Goal: Task Accomplishment & Management: Complete application form

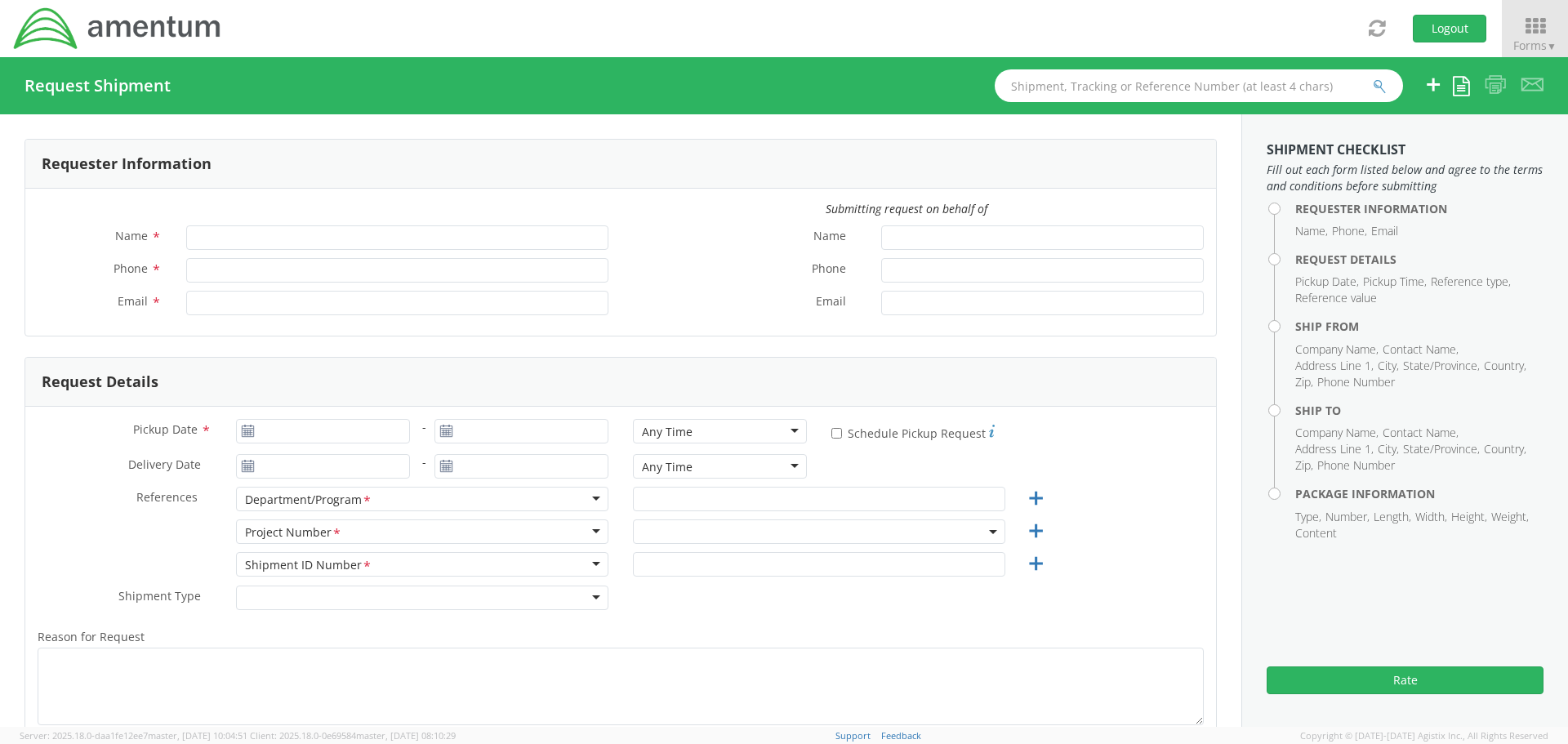
type input "[PERSON_NAME]"
type input "[PHONE_NUMBER]"
type input "[PERSON_NAME][EMAIL_ADDRESS][PERSON_NAME][DOMAIN_NAME]"
click at [1530, 19] on icon at bounding box center [1536, 26] width 76 height 23
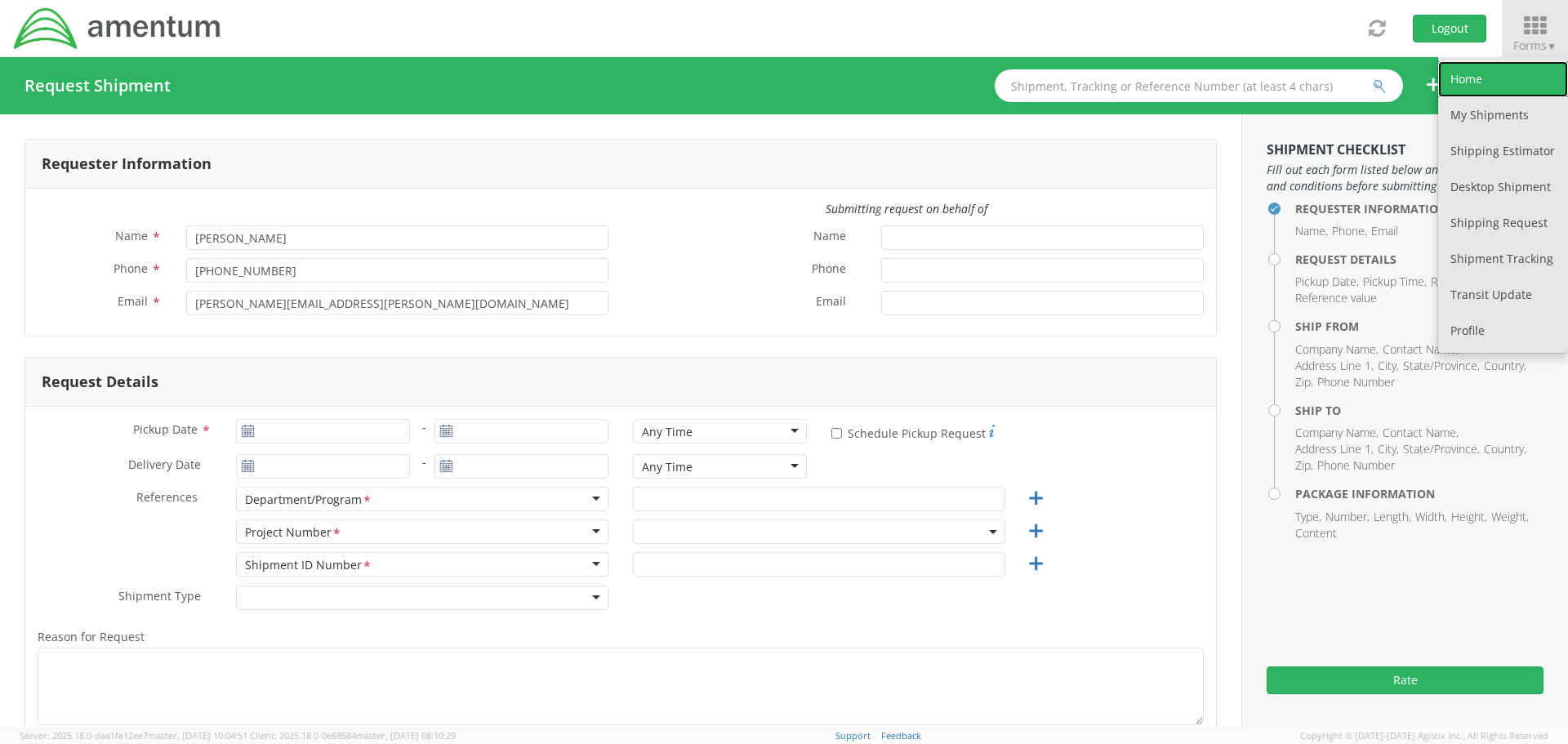
click at [1460, 80] on link "Home" at bounding box center [1503, 79] width 130 height 36
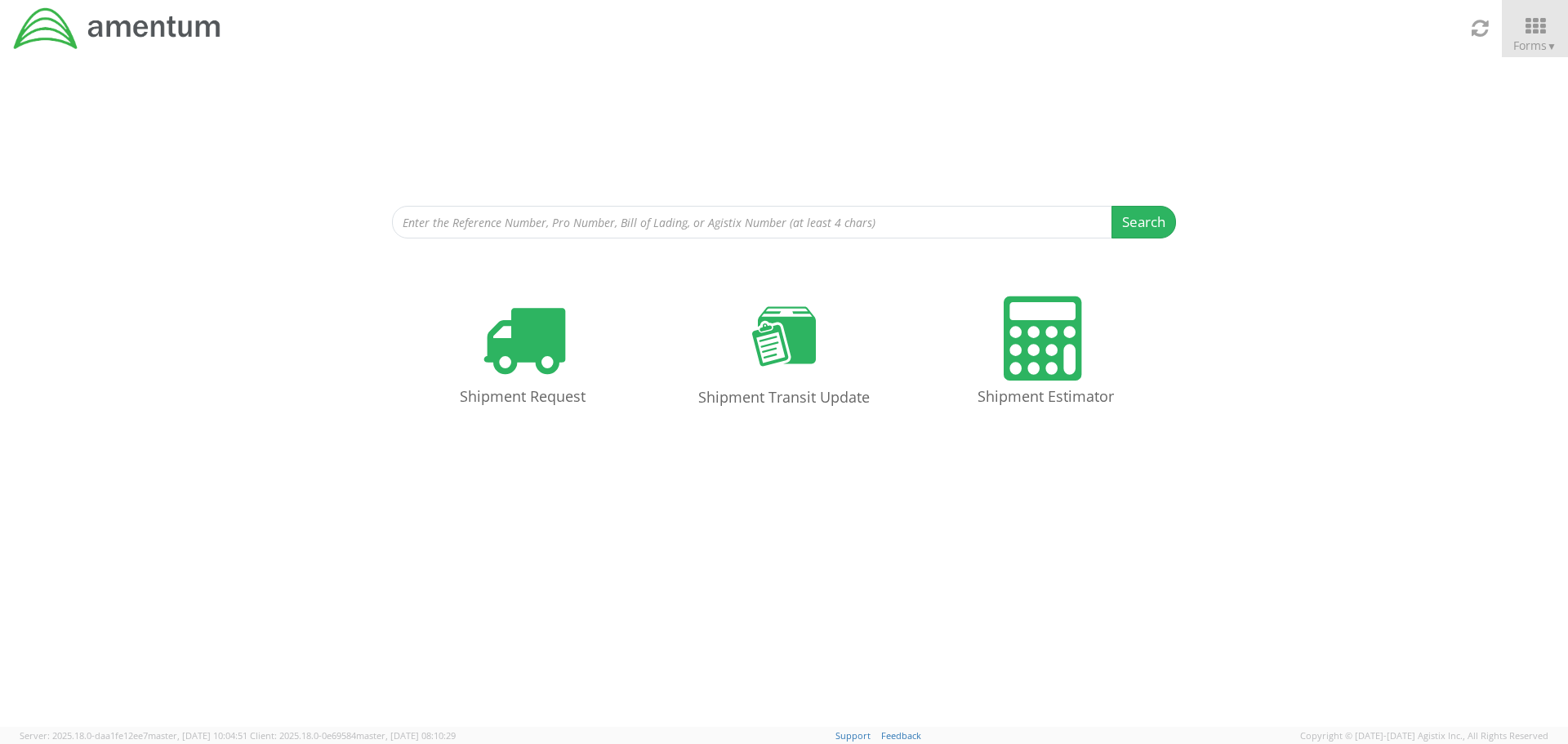
drag, startPoint x: 825, startPoint y: 134, endPoint x: 918, endPoint y: 128, distance: 93.2
click at [825, 134] on div "Search Refine By Ship From Date To" at bounding box center [784, 147] width 784 height 181
click at [1525, 25] on icon at bounding box center [1536, 26] width 76 height 23
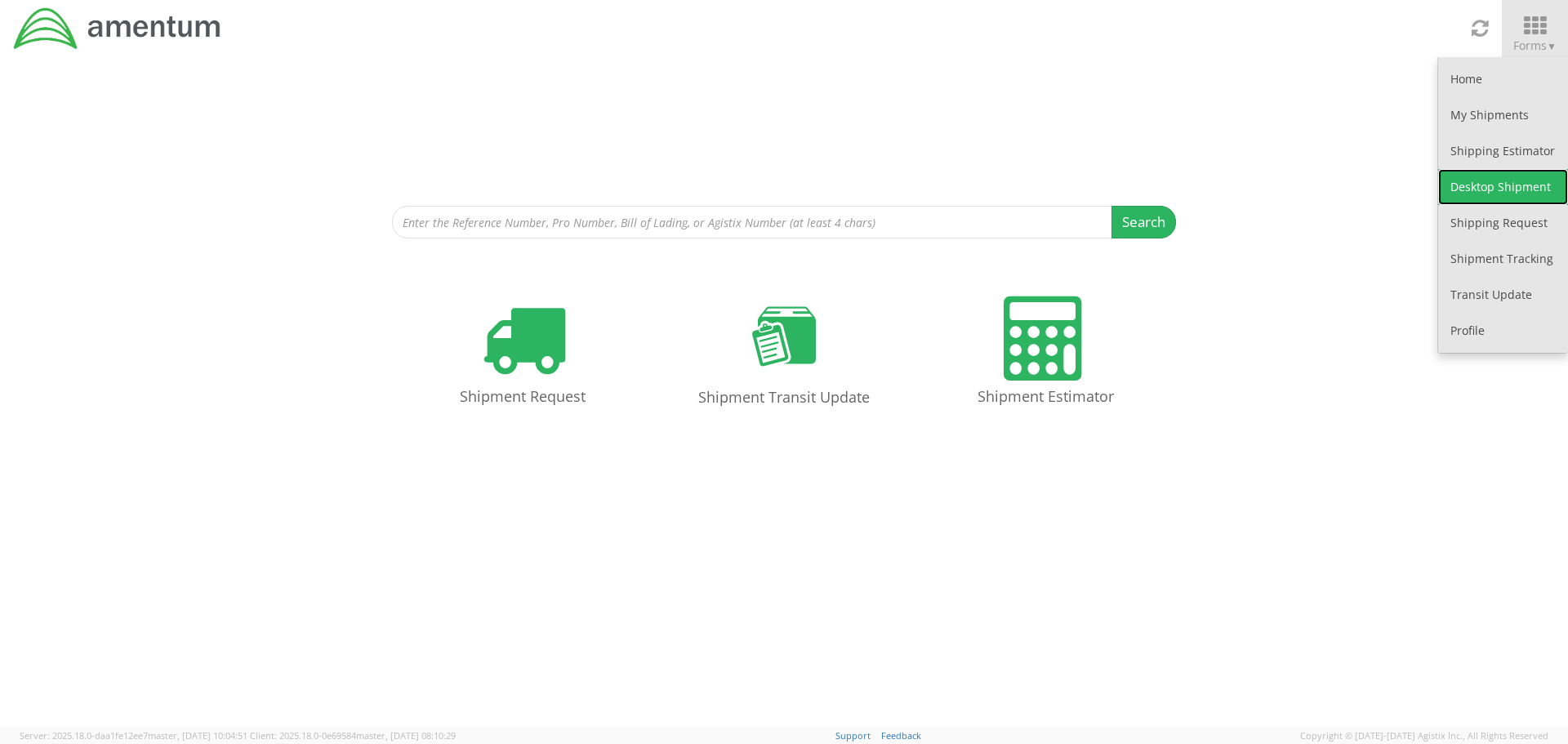
click at [1483, 184] on link "Desktop Shipment" at bounding box center [1503, 186] width 130 height 36
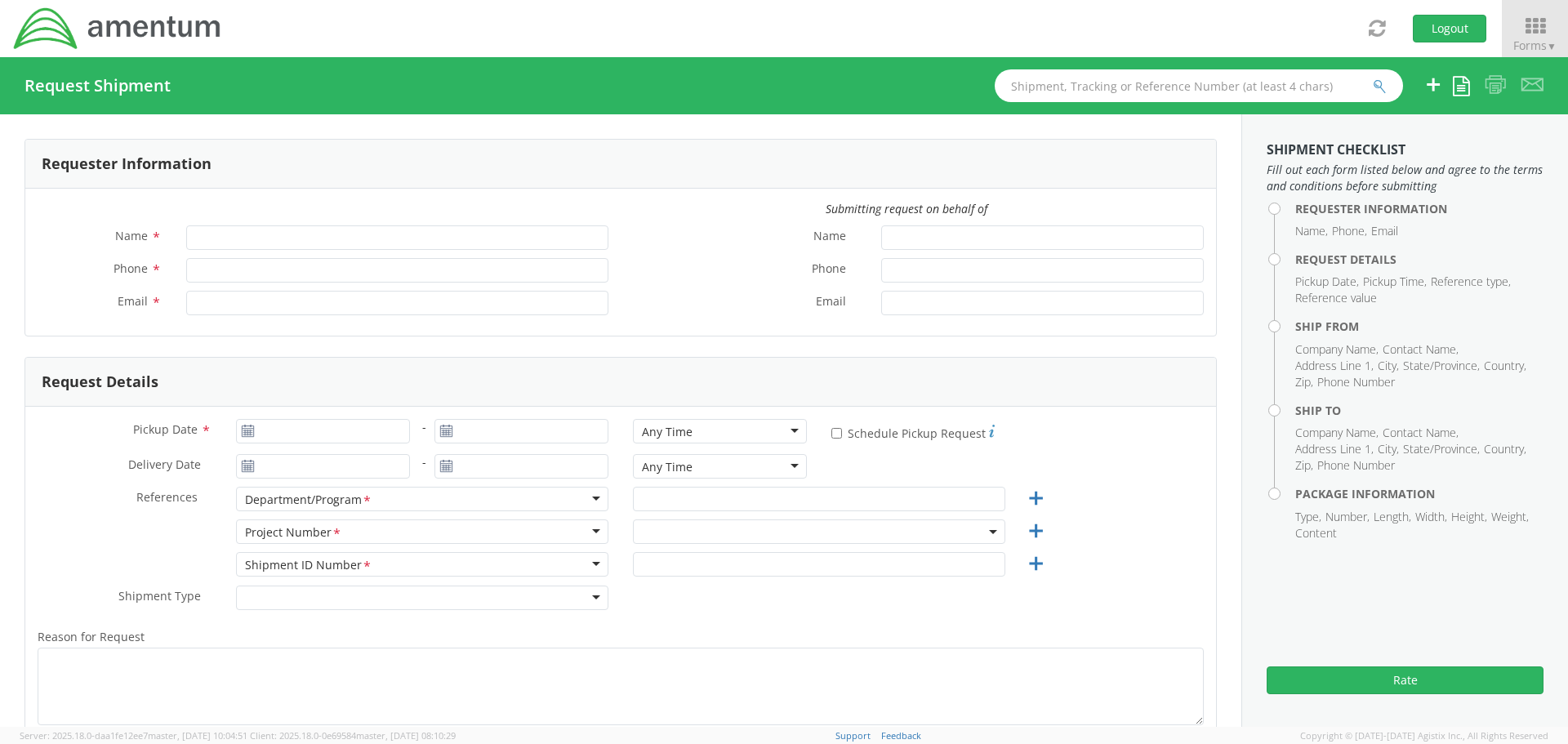
type input "[PERSON_NAME]"
type input "[PHONE_NUMBER]"
type input "[PERSON_NAME][EMAIL_ADDRESS][PERSON_NAME][DOMAIN_NAME]"
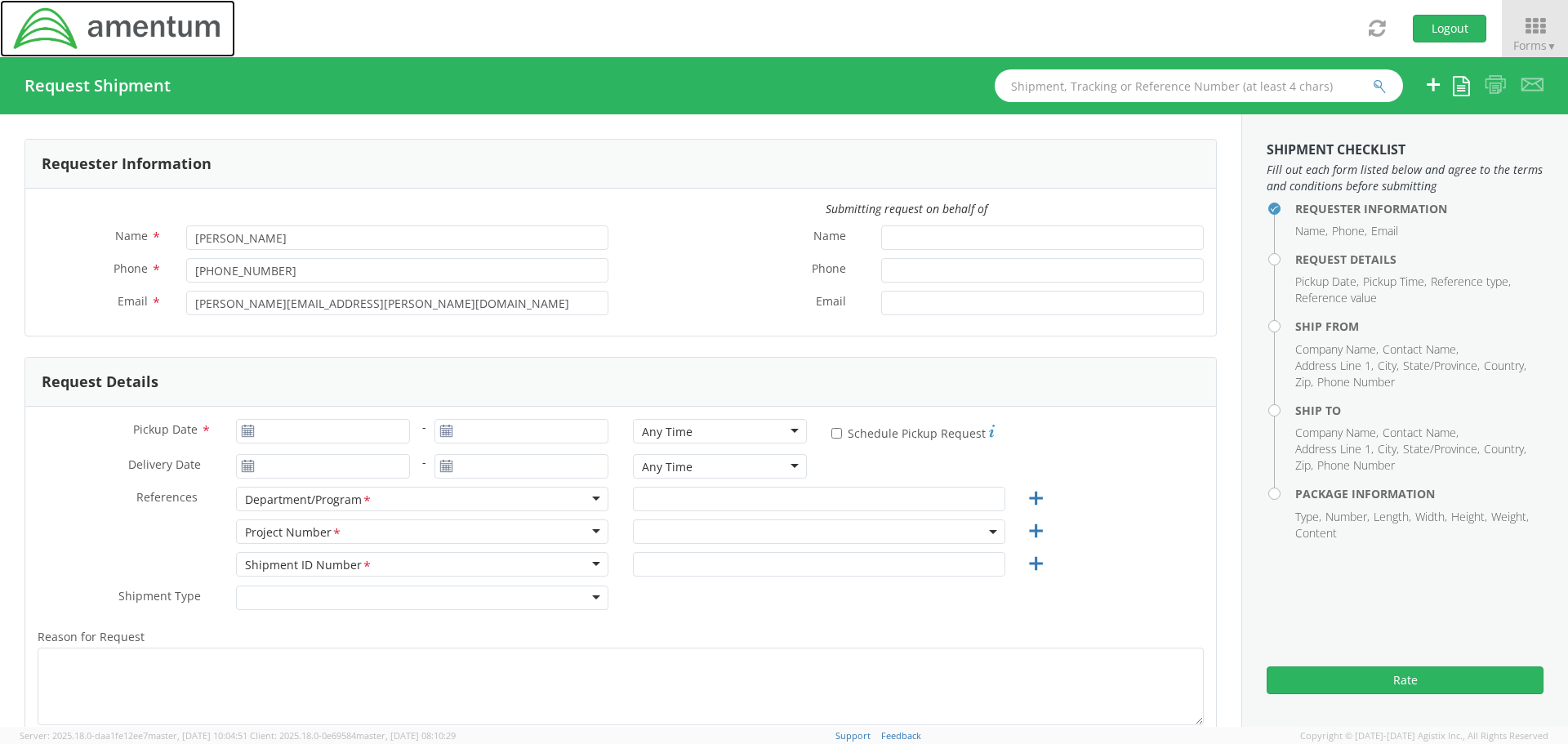
click at [129, 38] on img at bounding box center [117, 28] width 211 height 45
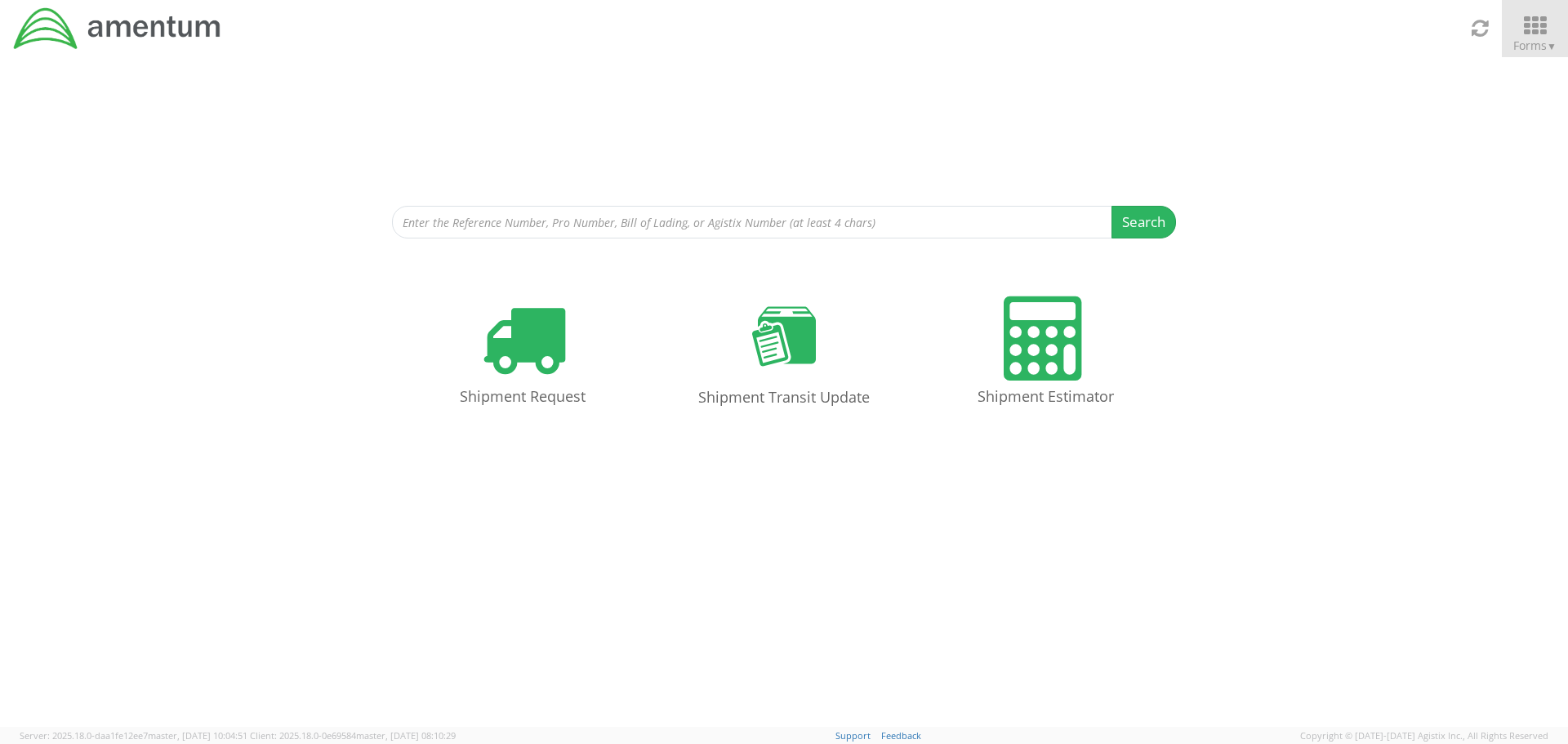
click at [1538, 22] on icon at bounding box center [1536, 26] width 76 height 23
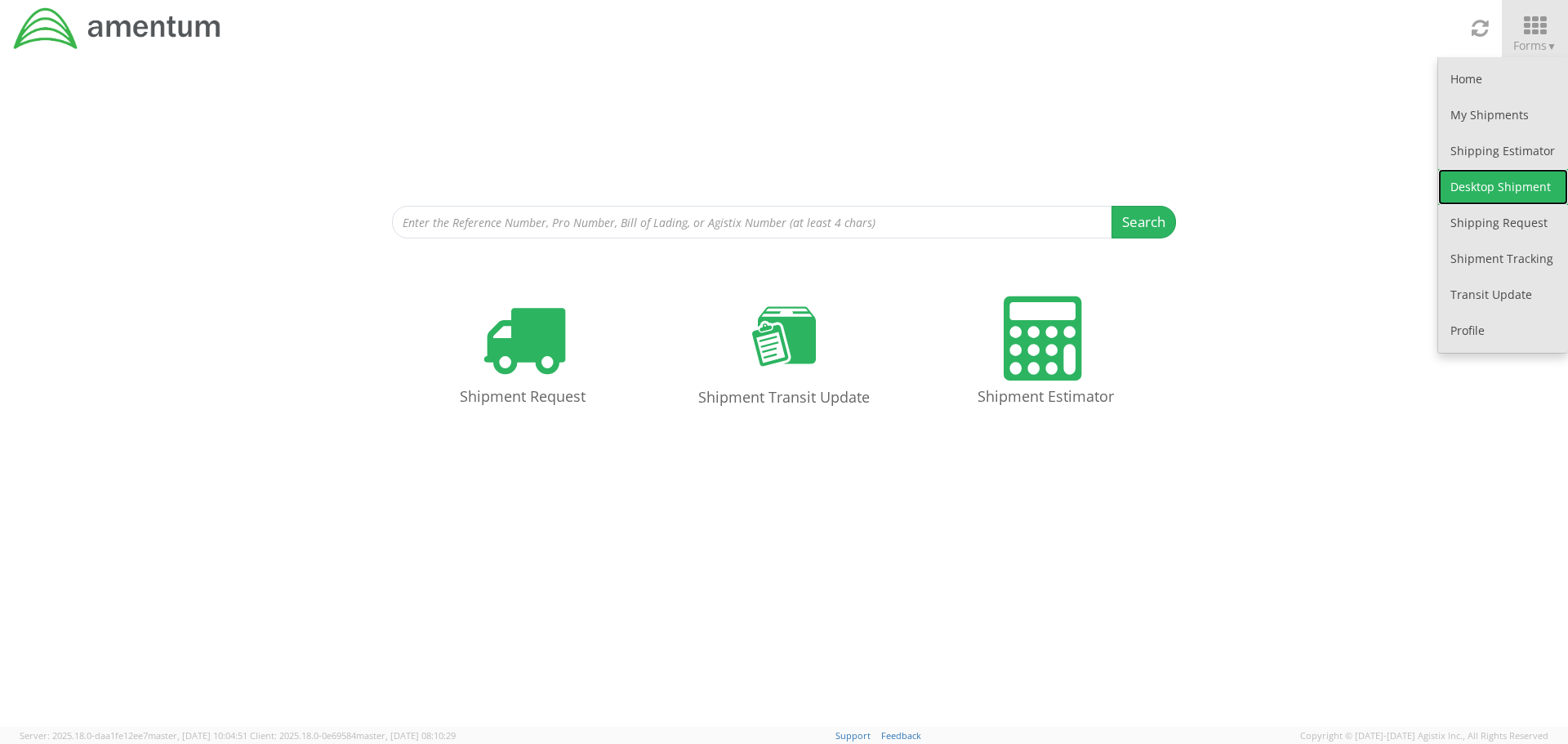
click at [1492, 188] on link "Desktop Shipment" at bounding box center [1503, 186] width 130 height 36
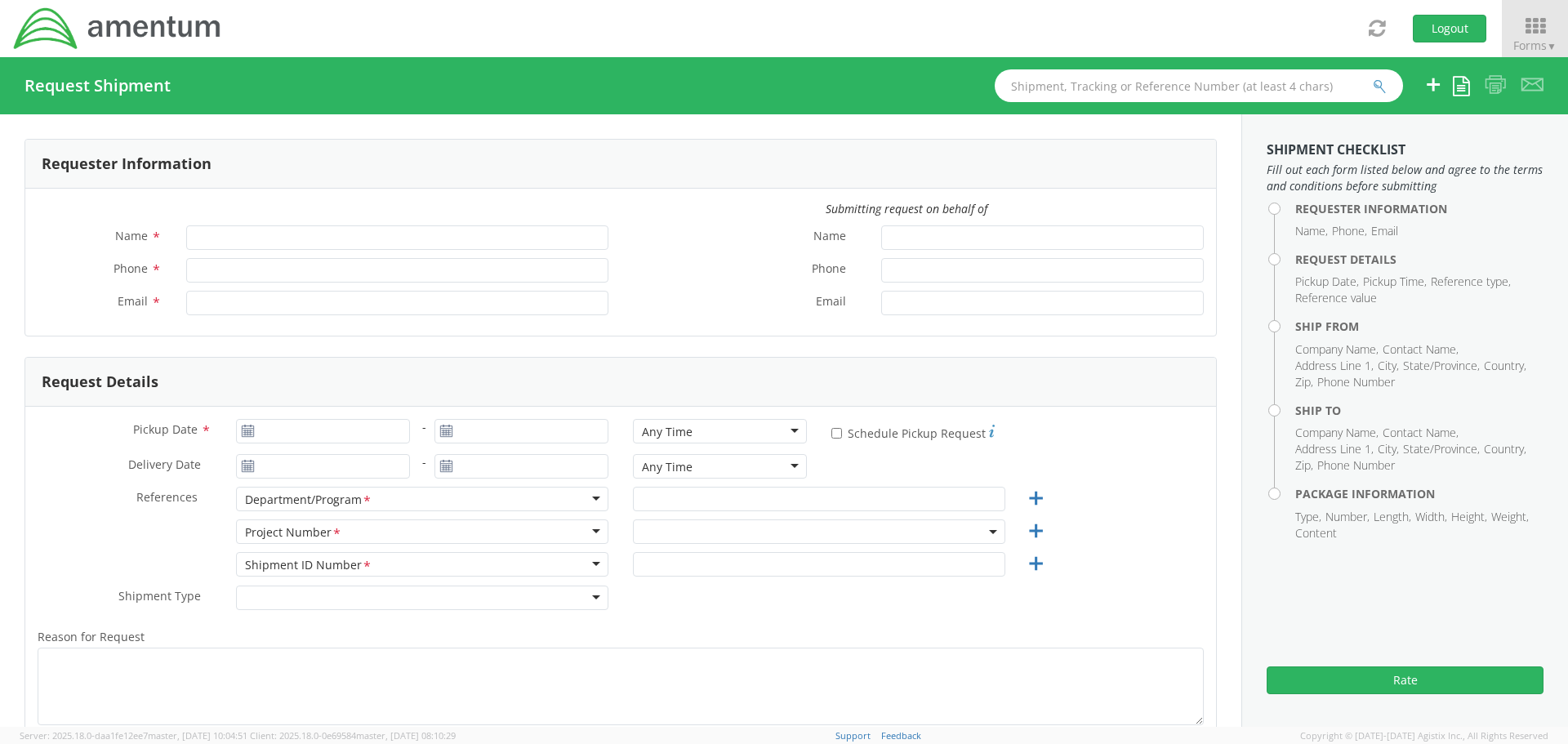
type input "[PERSON_NAME]"
type input "[PHONE_NUMBER]"
type input "[PERSON_NAME][EMAIL_ADDRESS][PERSON_NAME][DOMAIN_NAME]"
click at [246, 429] on use at bounding box center [247, 431] width 12 height 12
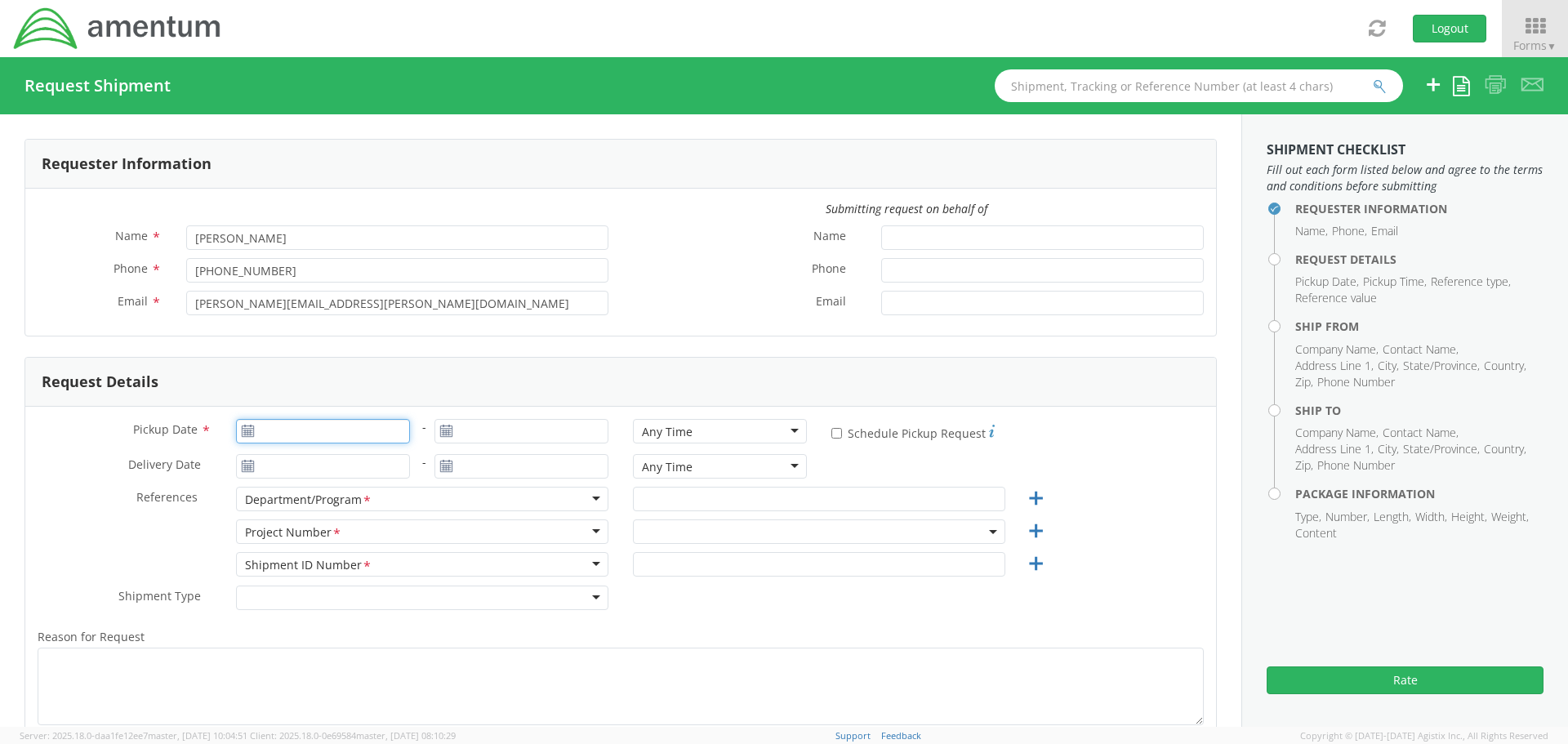
type input "[DATE]"
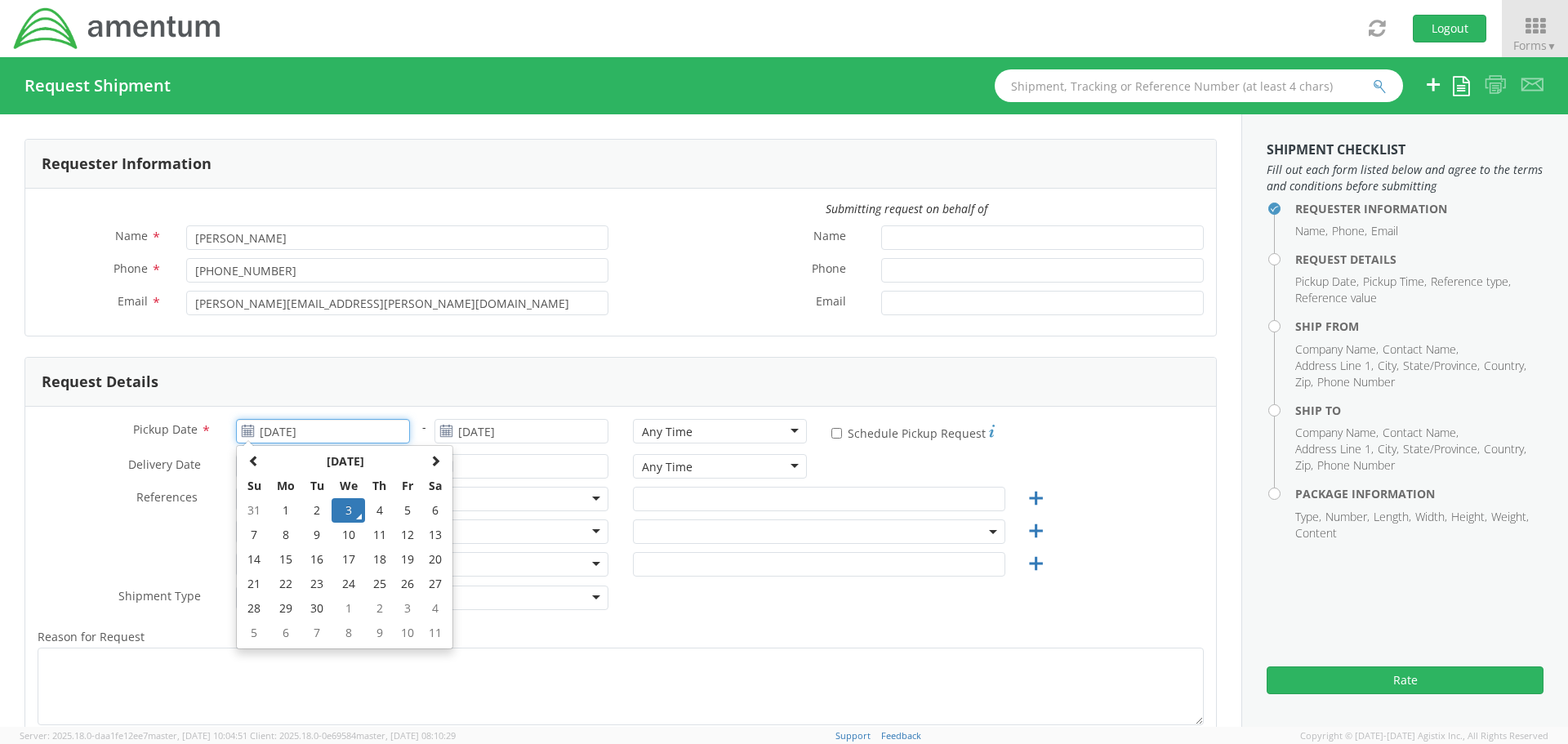
click at [289, 430] on input "[DATE]" at bounding box center [323, 432] width 174 height 25
click at [375, 508] on td "4" at bounding box center [380, 511] width 29 height 25
type input "[DATE]"
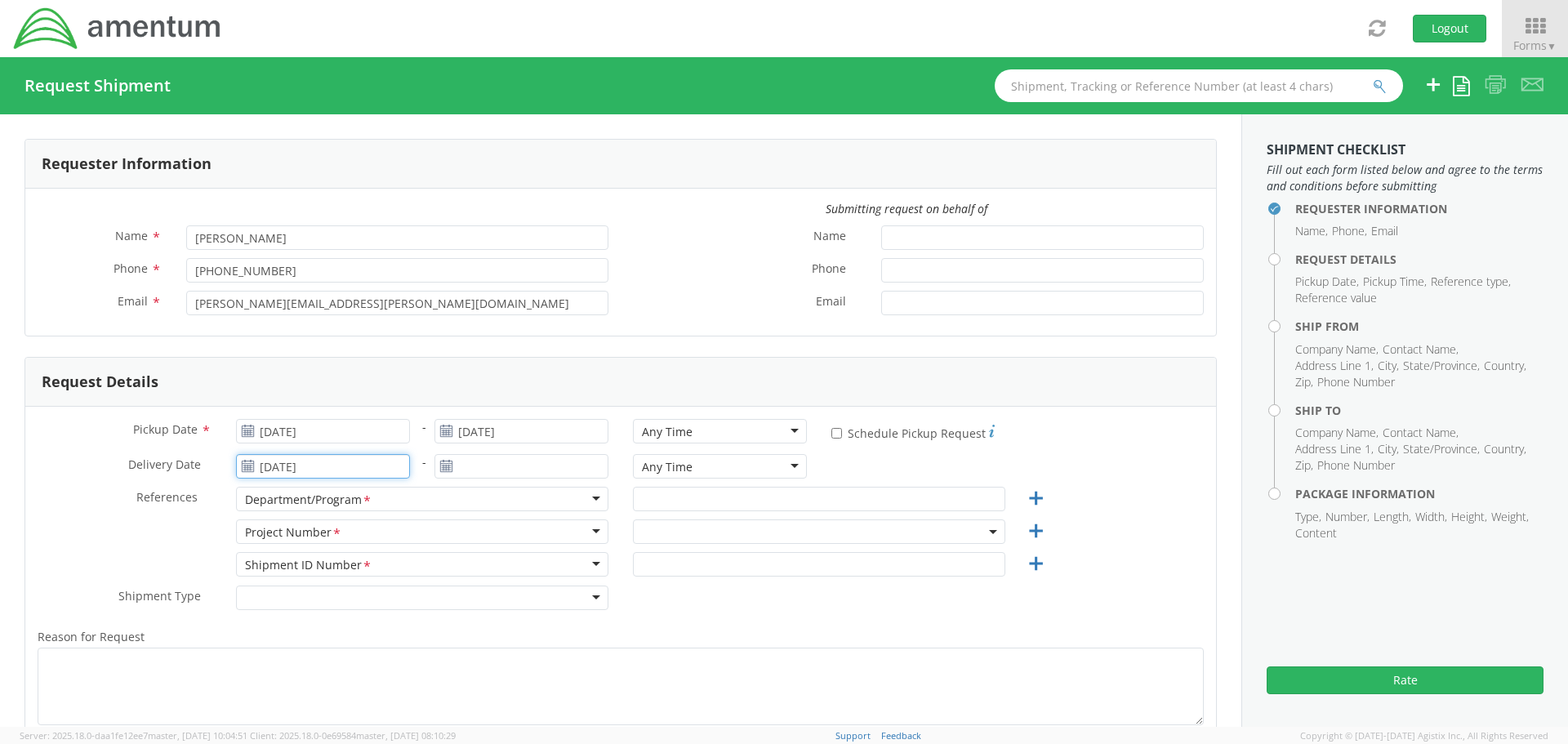
click at [313, 472] on input "[DATE]" at bounding box center [323, 466] width 174 height 25
click at [409, 317] on td "5" at bounding box center [409, 313] width 28 height 25
type input "[DATE]"
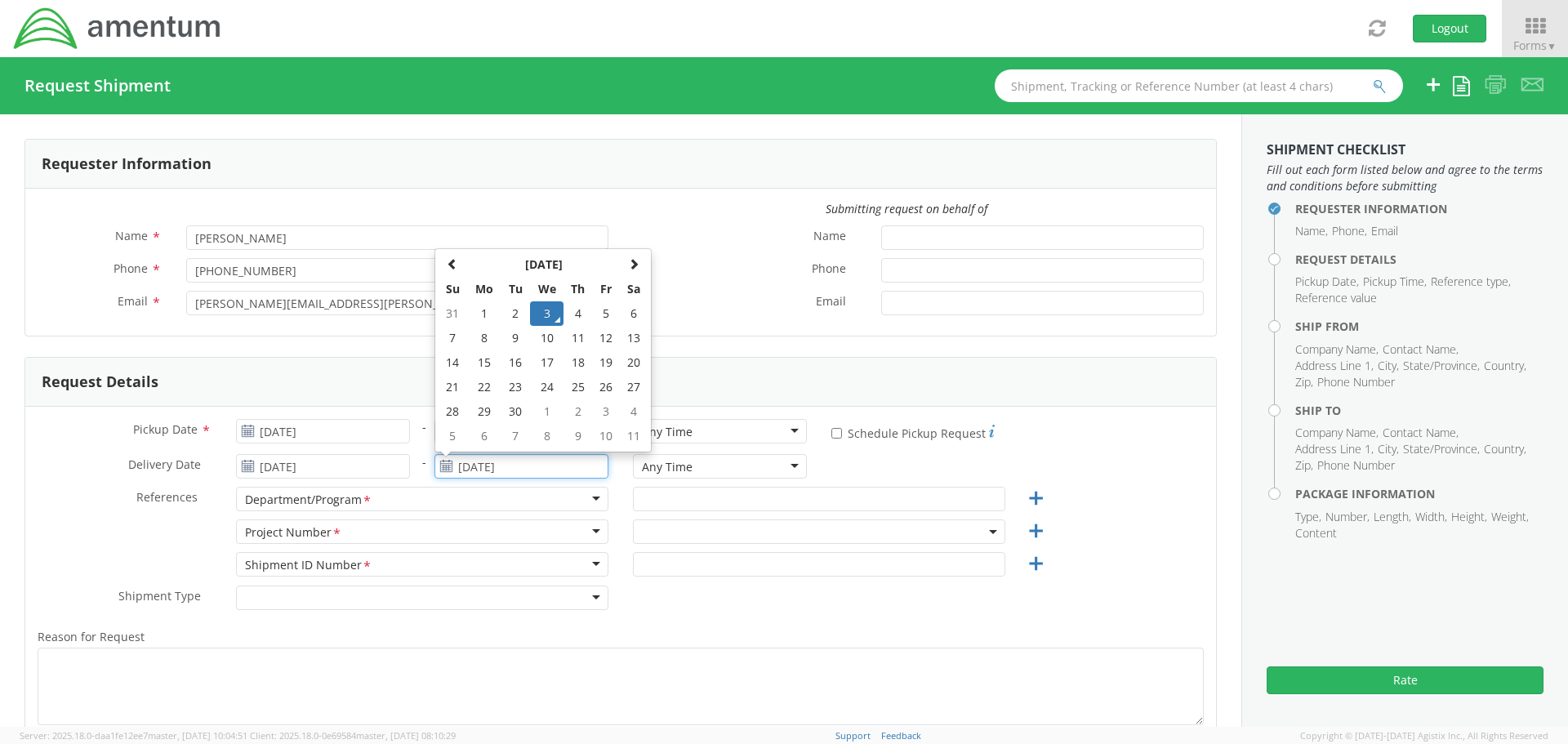
click at [500, 467] on input "[DATE]" at bounding box center [521, 466] width 174 height 25
click at [483, 342] on td "8" at bounding box center [484, 338] width 34 height 25
type input "[DATE]"
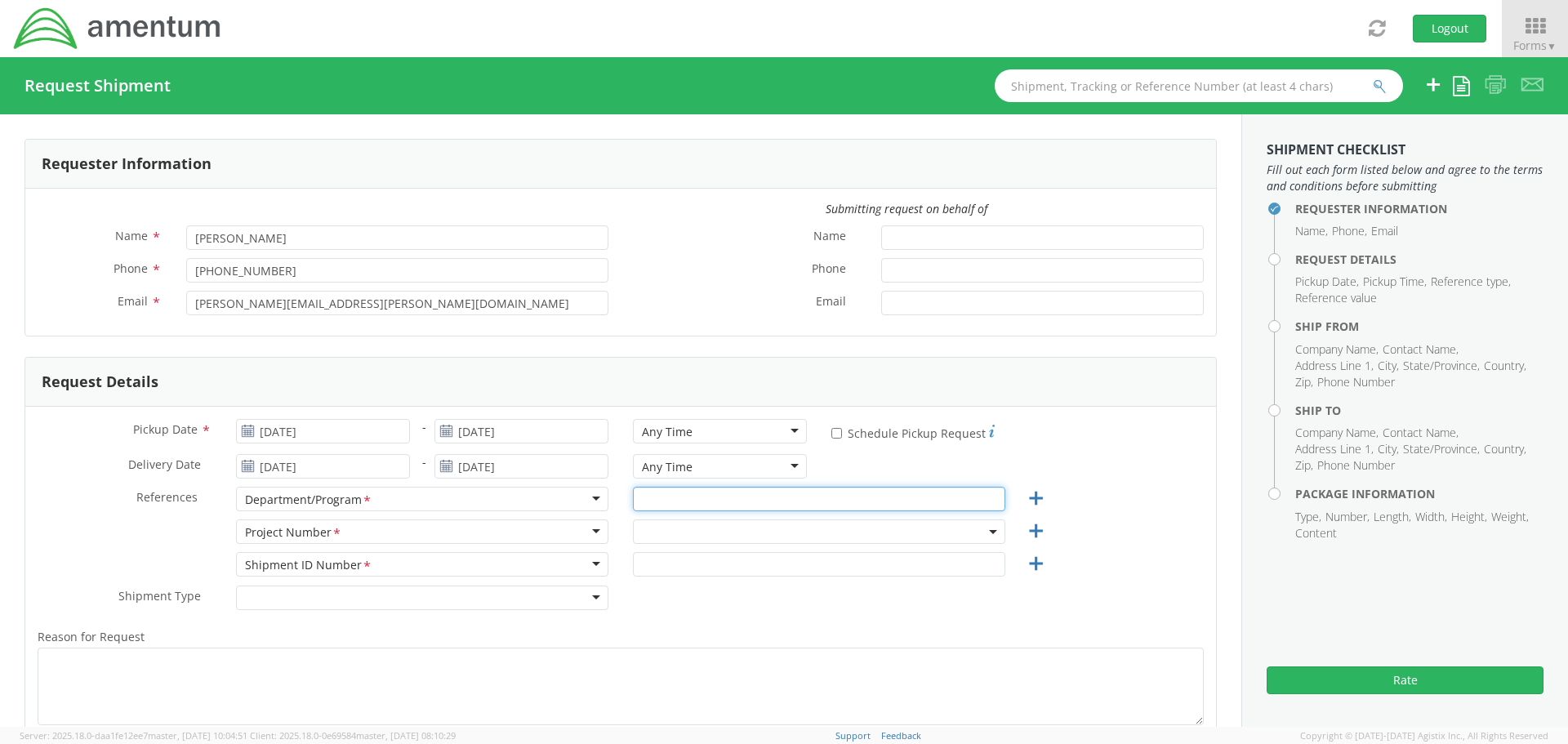
click at [733, 498] on input "text" at bounding box center [820, 499] width 372 height 25
type input "Treasury"
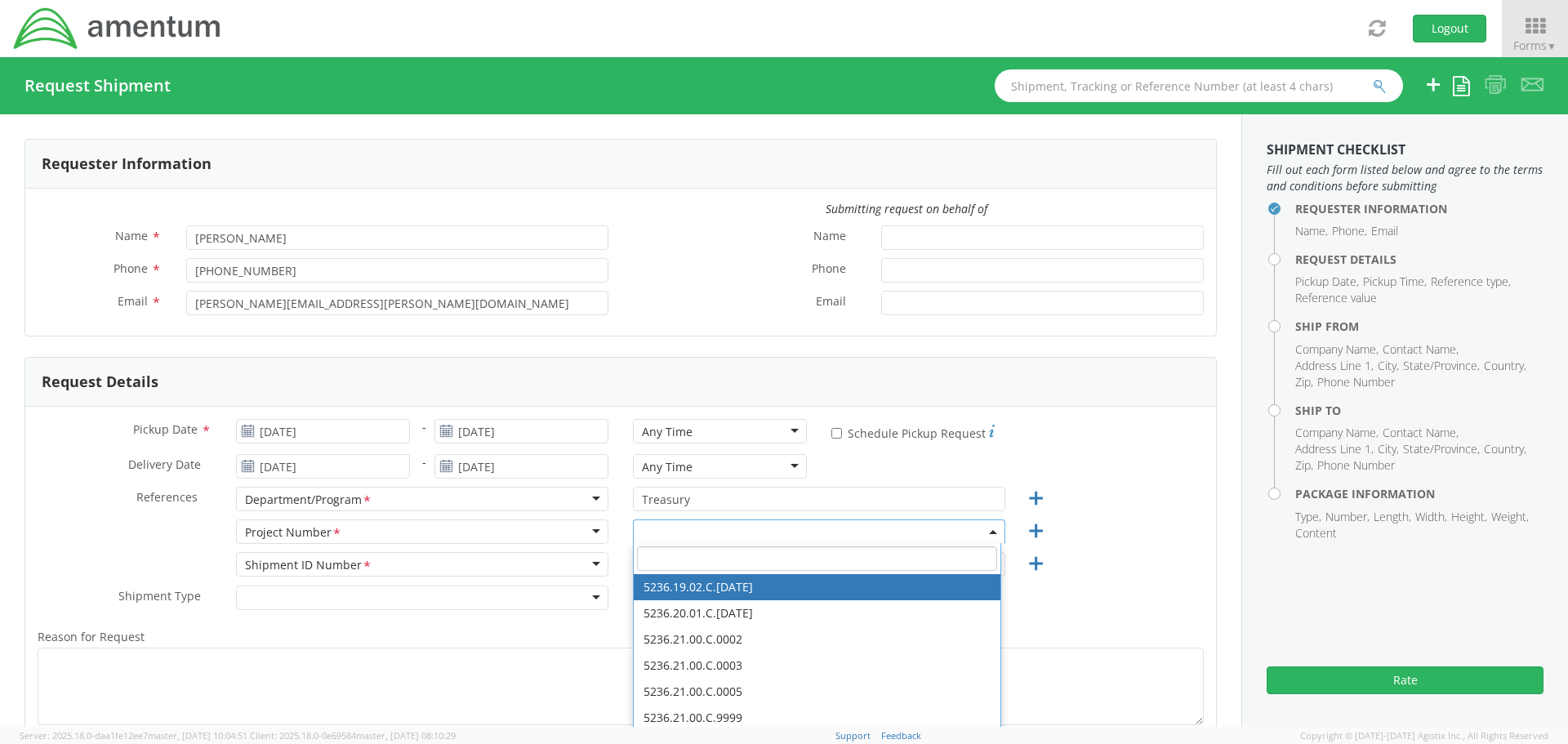
click at [700, 563] on input "search" at bounding box center [817, 559] width 361 height 25
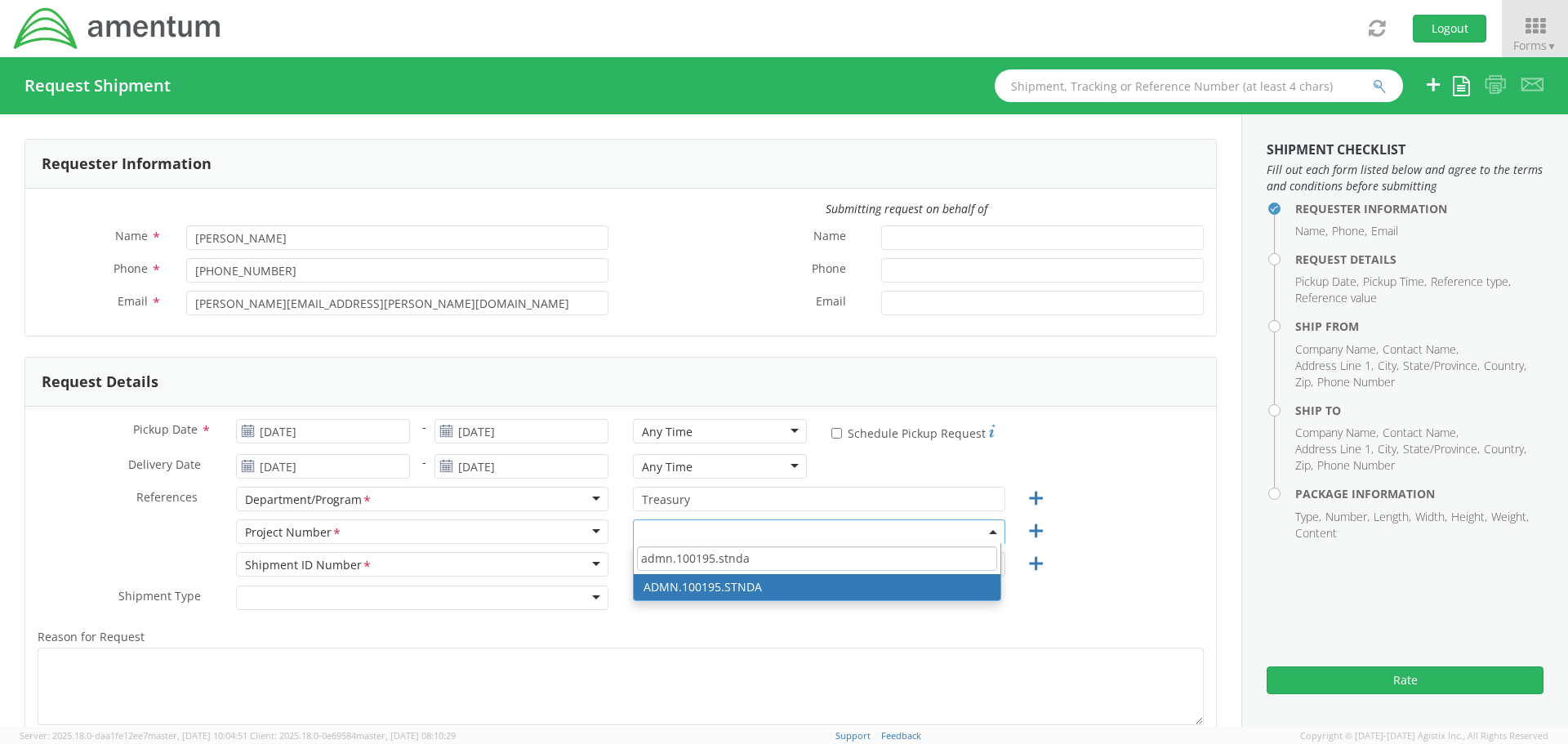
type input "admn.100195.stnda"
select select "ADMN.100195.STNDA"
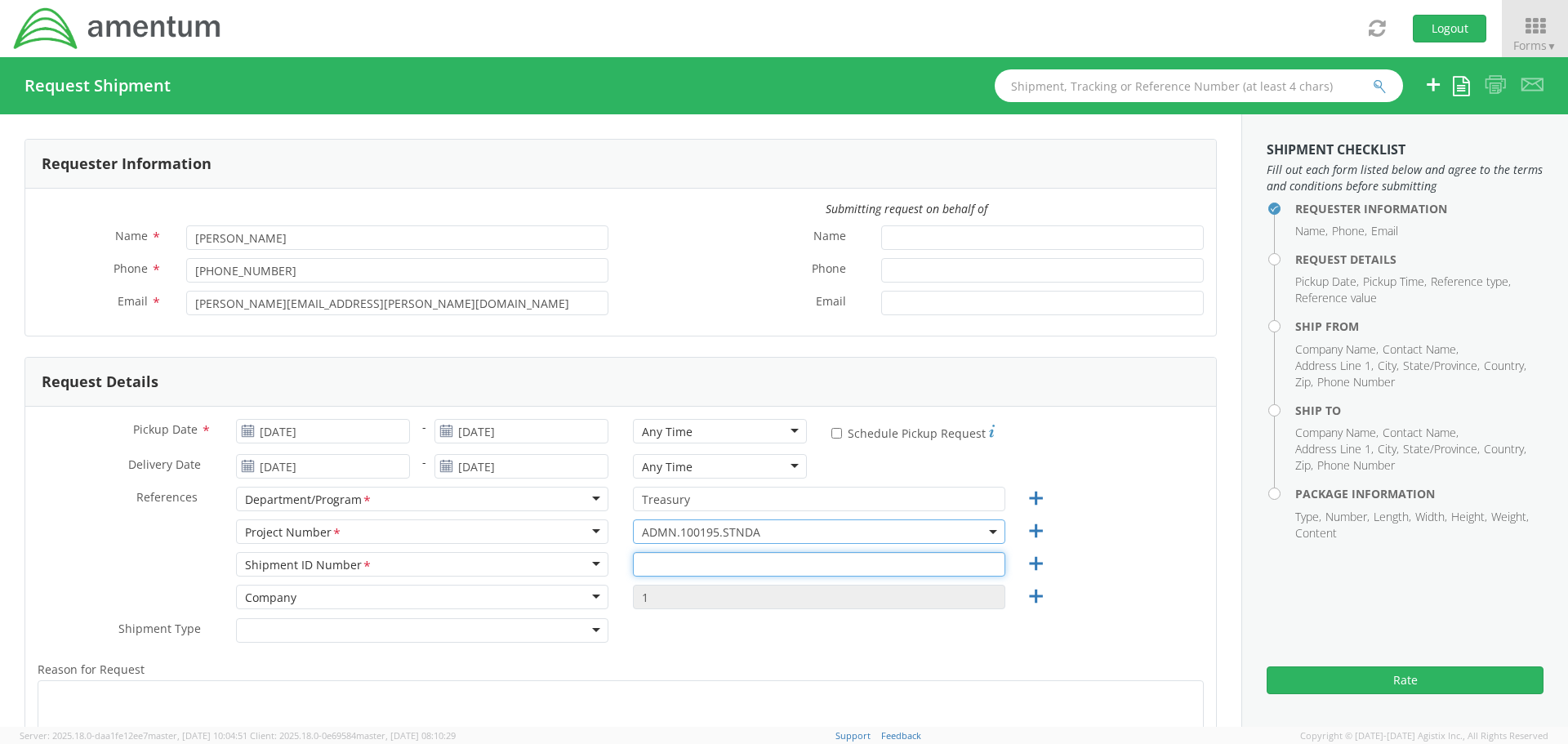
click at [662, 563] on input "text" at bounding box center [820, 565] width 372 height 25
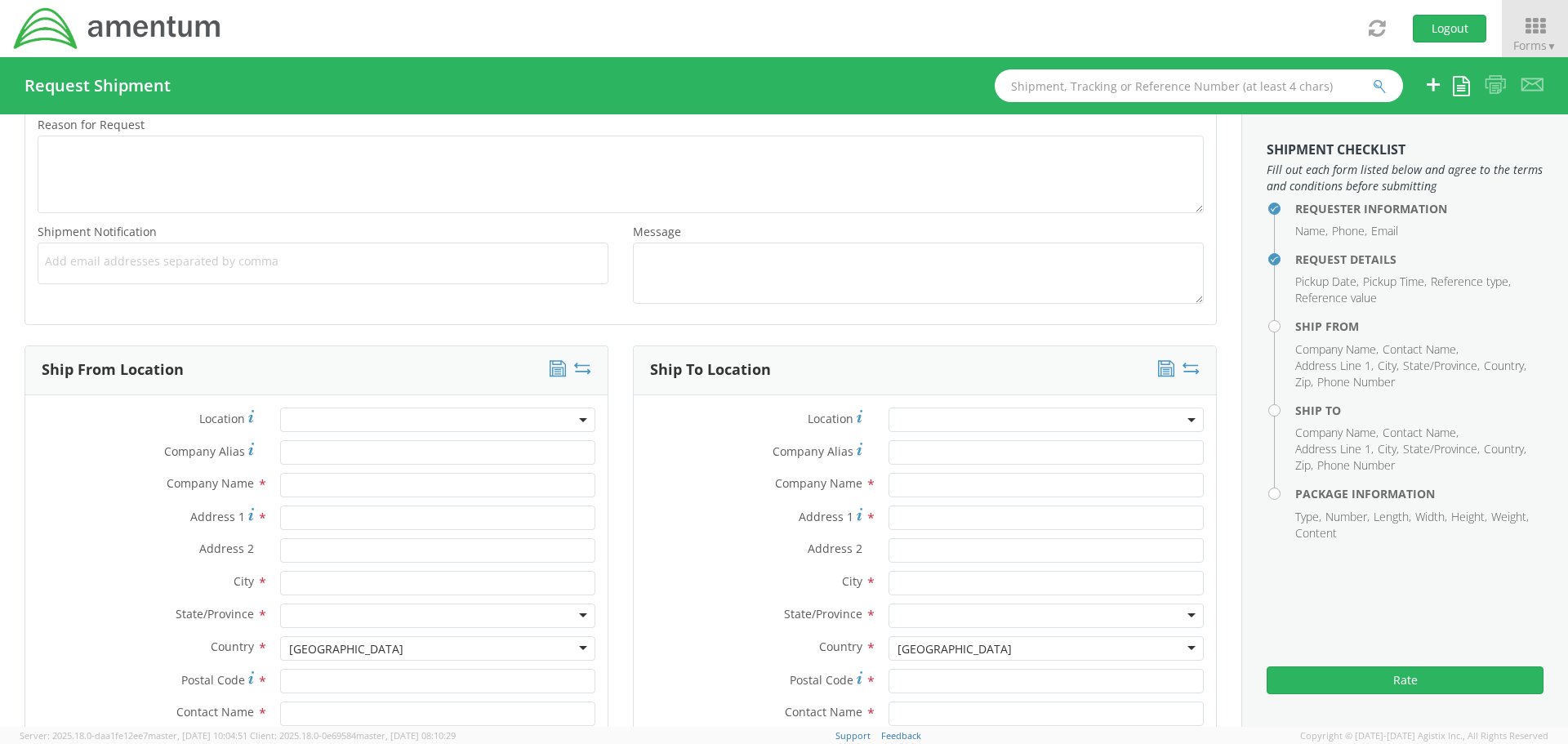
scroll to position [680, 0]
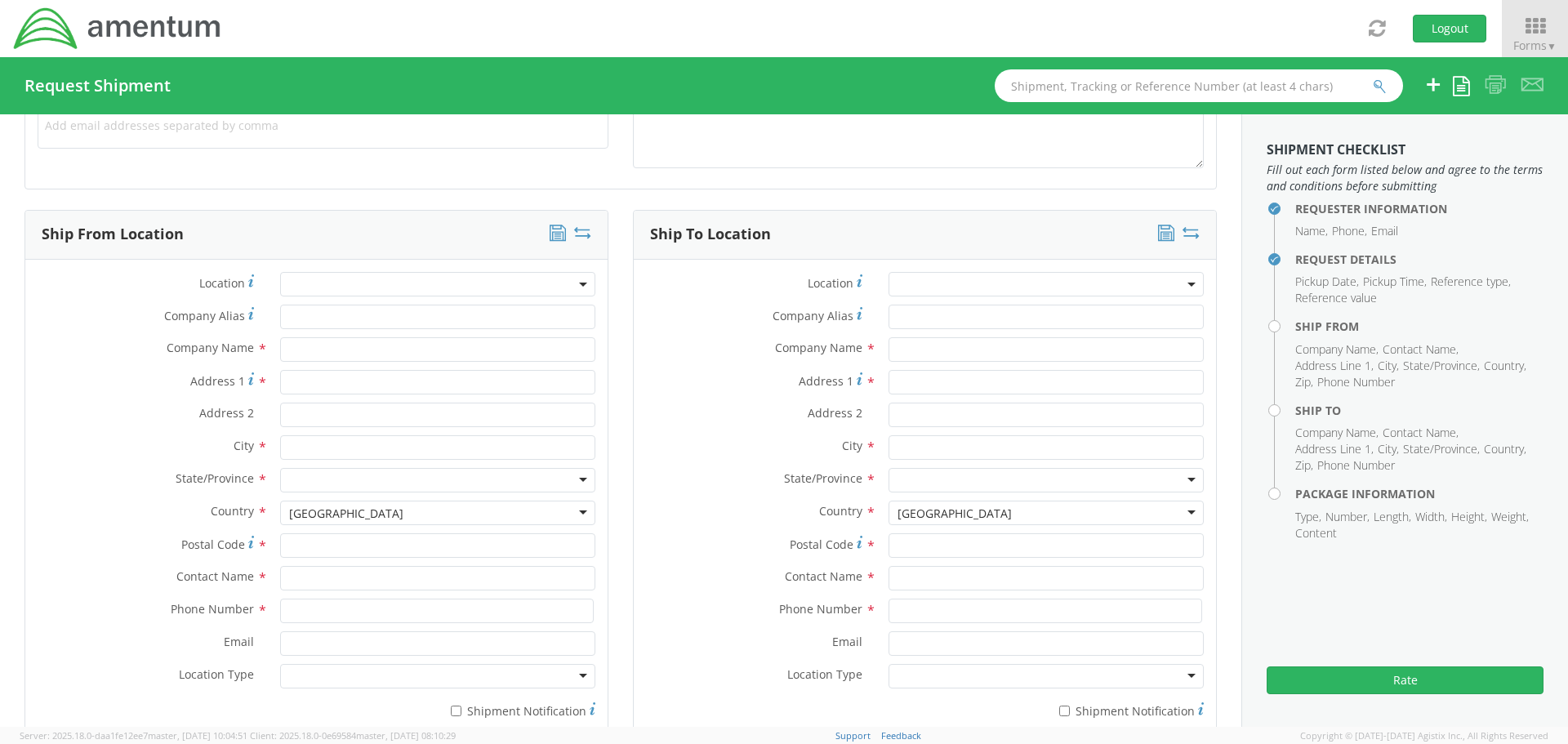
type input "Bank Token"
click at [320, 349] on input "text" at bounding box center [437, 350] width 315 height 25
type input "Amentum"
type input "[STREET_ADDRESS]"
type input "Ashburn"
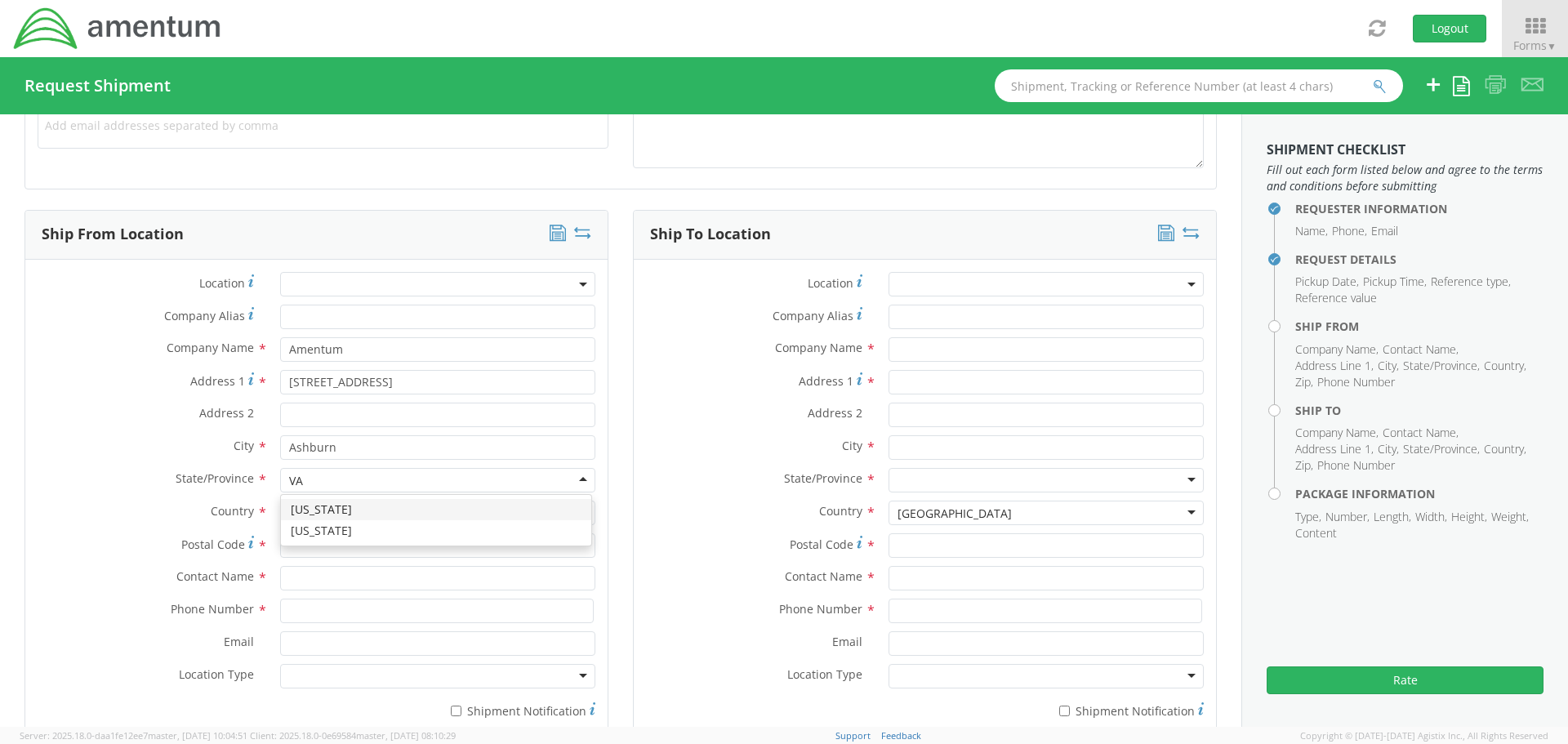
type input "V"
click at [303, 546] on input "Postal Code *" at bounding box center [437, 546] width 315 height 25
type input "20148"
click at [327, 580] on input "text" at bounding box center [437, 579] width 315 height 25
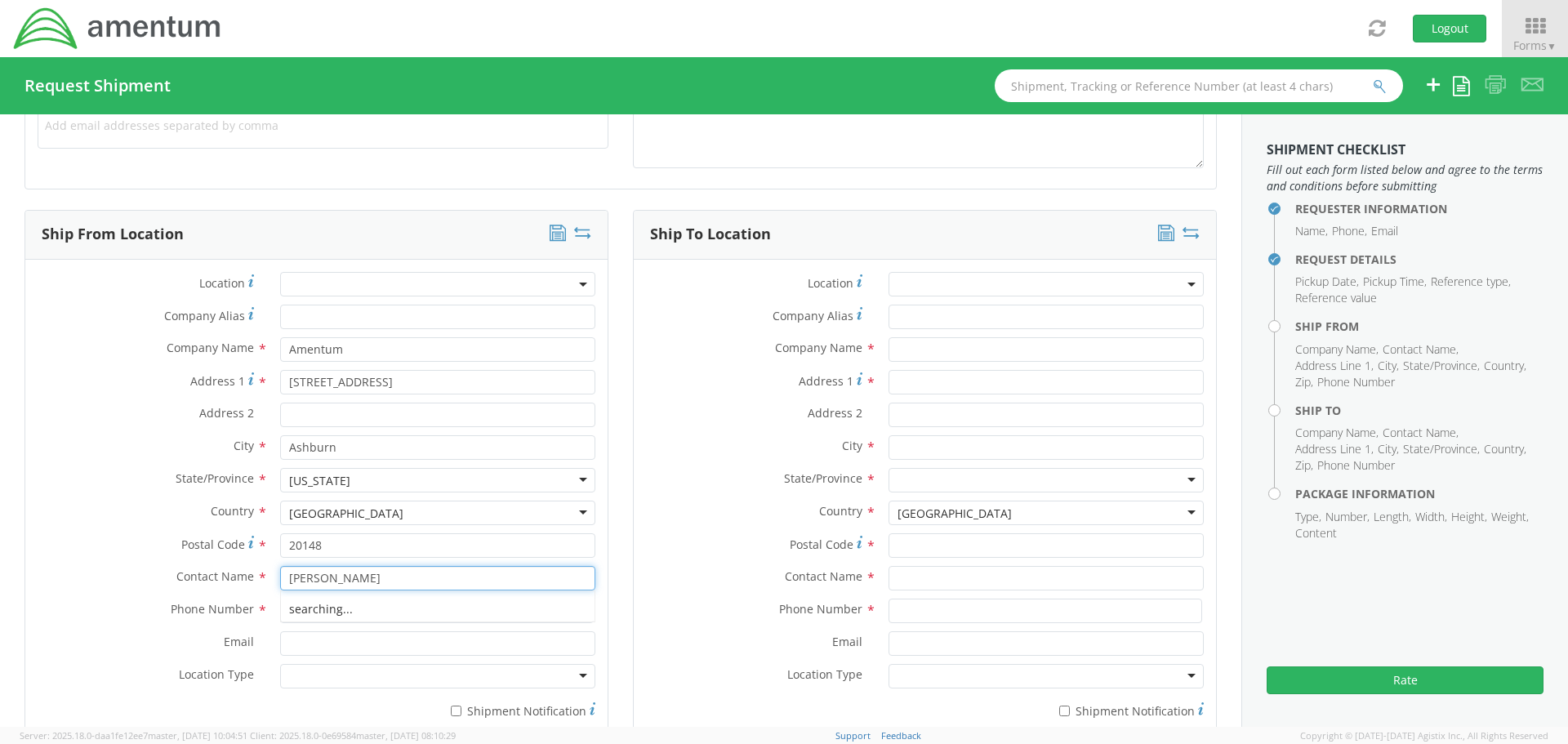
type input "[PERSON_NAME]"
type input "[PHONE_NUMBER]"
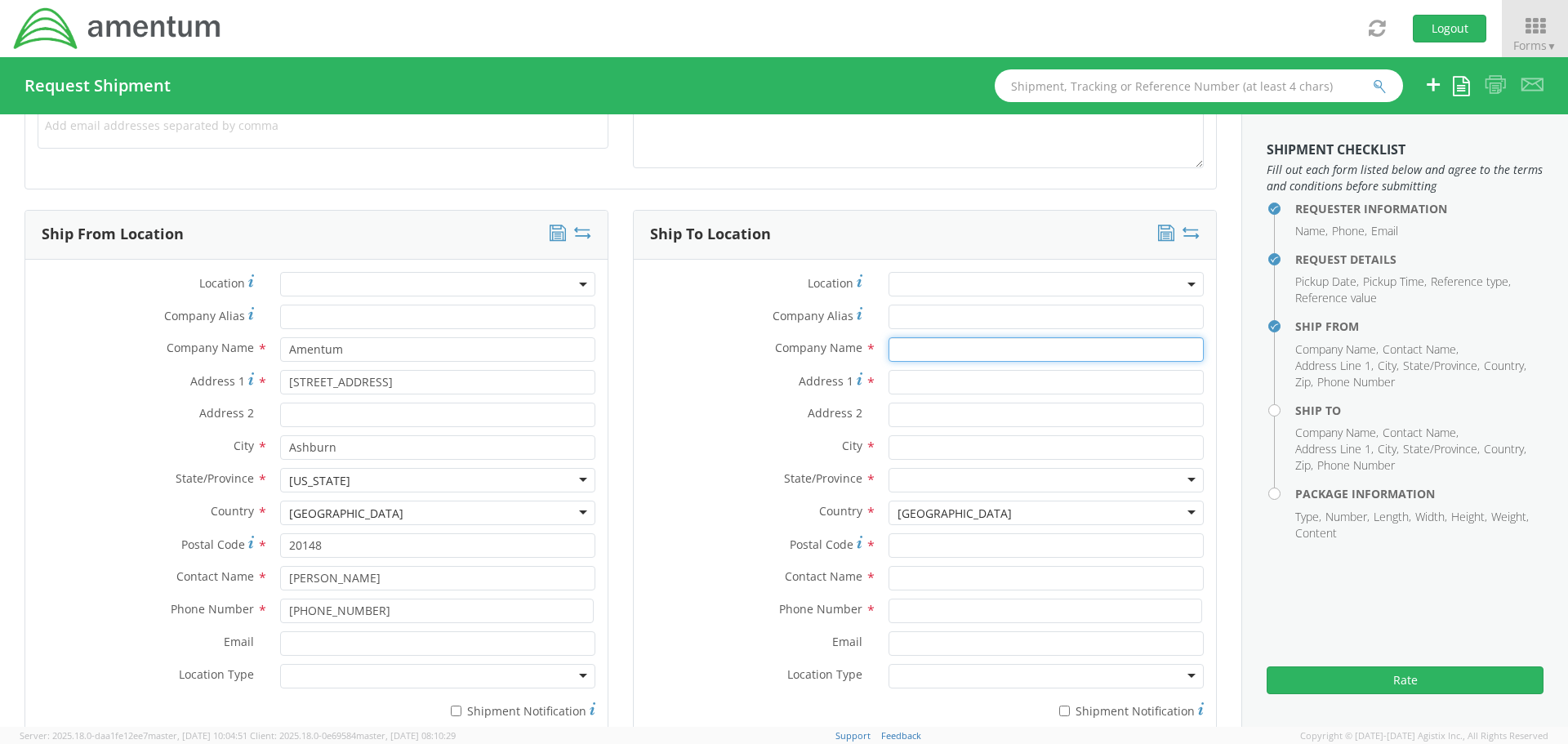
click at [920, 355] on input "text" at bounding box center [1046, 350] width 315 height 25
type input "Amentum"
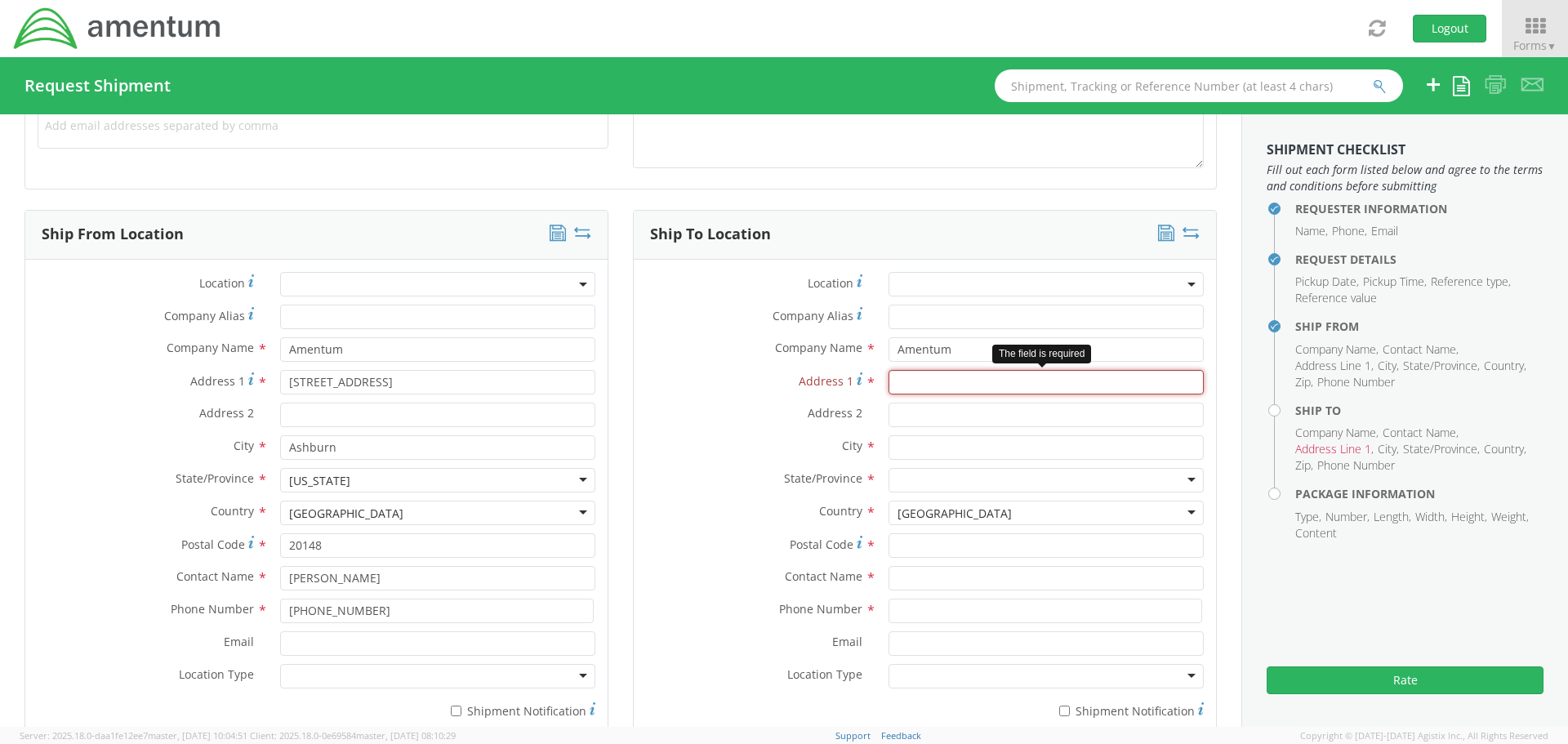
paste input "[STREET_ADDRESS][PERSON_NAME]"
type input "[STREET_ADDRESS][PERSON_NAME]"
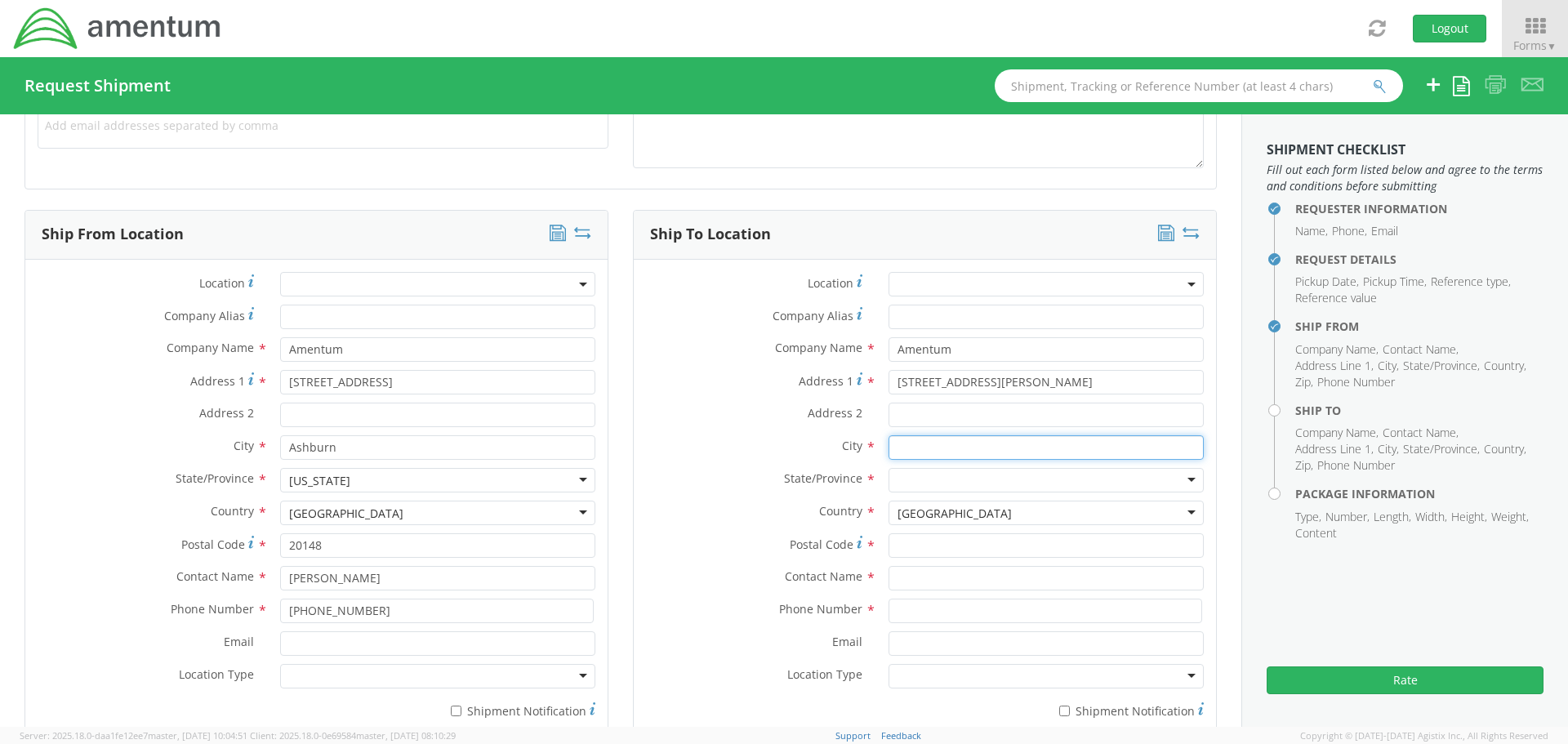
click at [901, 450] on input "text" at bounding box center [1046, 447] width 315 height 25
type input "Mt Airy"
click at [910, 478] on div at bounding box center [1046, 480] width 315 height 25
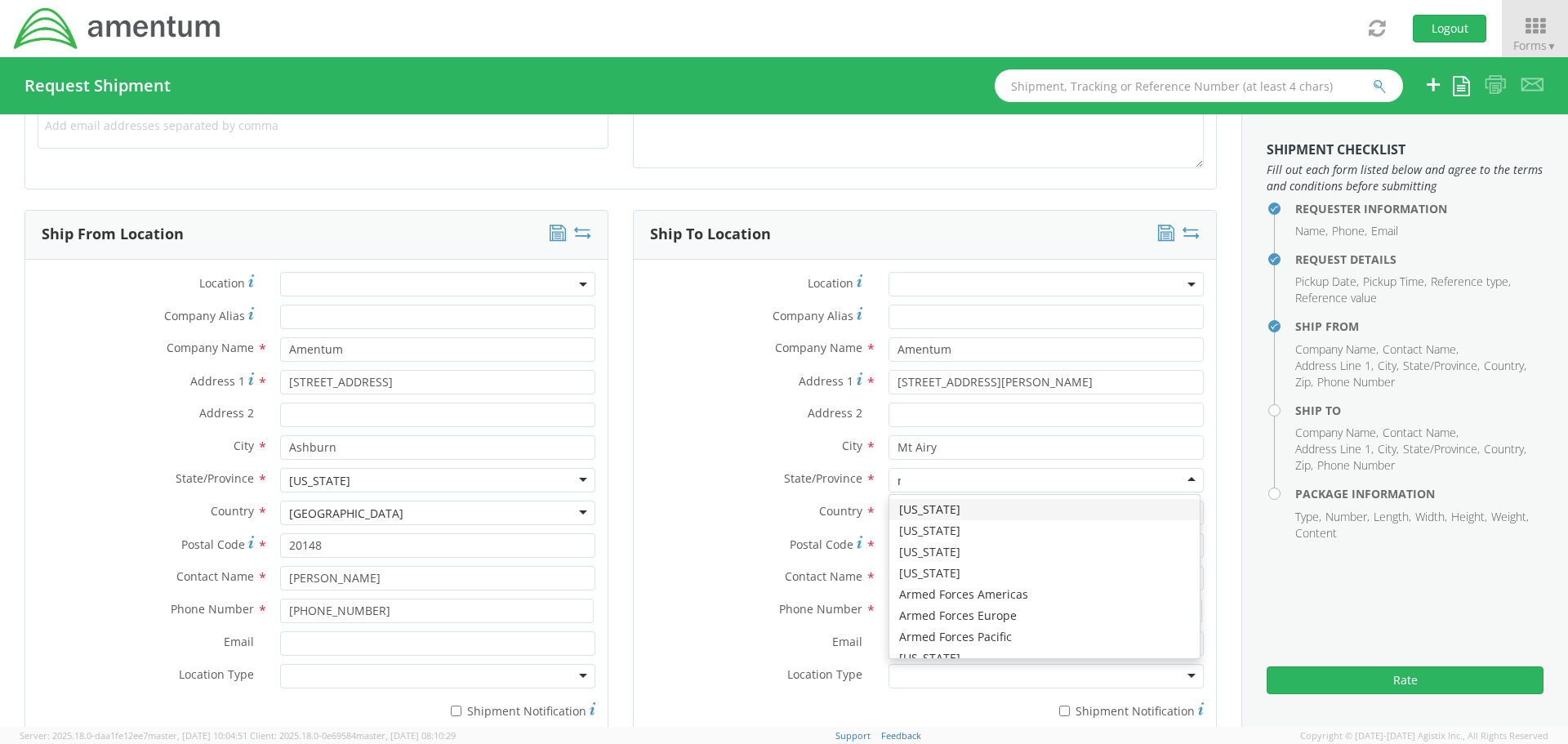
scroll to position [40, 0]
type input "mar"
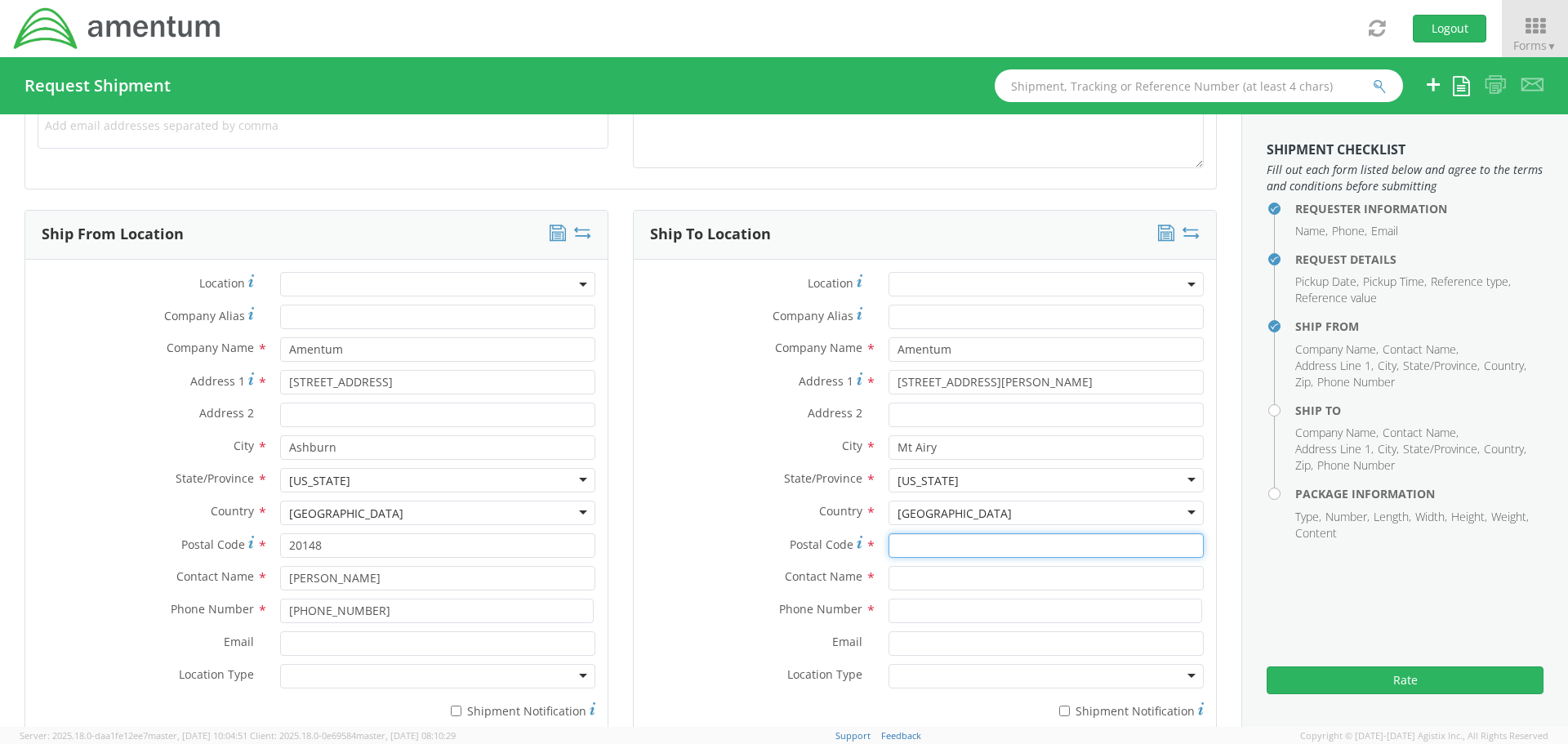
click at [903, 546] on input "Postal Code *" at bounding box center [1046, 546] width 315 height 25
type input "21771"
click at [902, 574] on input "text" at bounding box center [1046, 579] width 315 height 25
type input "[PERSON_NAME]"
click at [908, 595] on div "Contact Name * [PERSON_NAME]" at bounding box center [925, 583] width 582 height 33
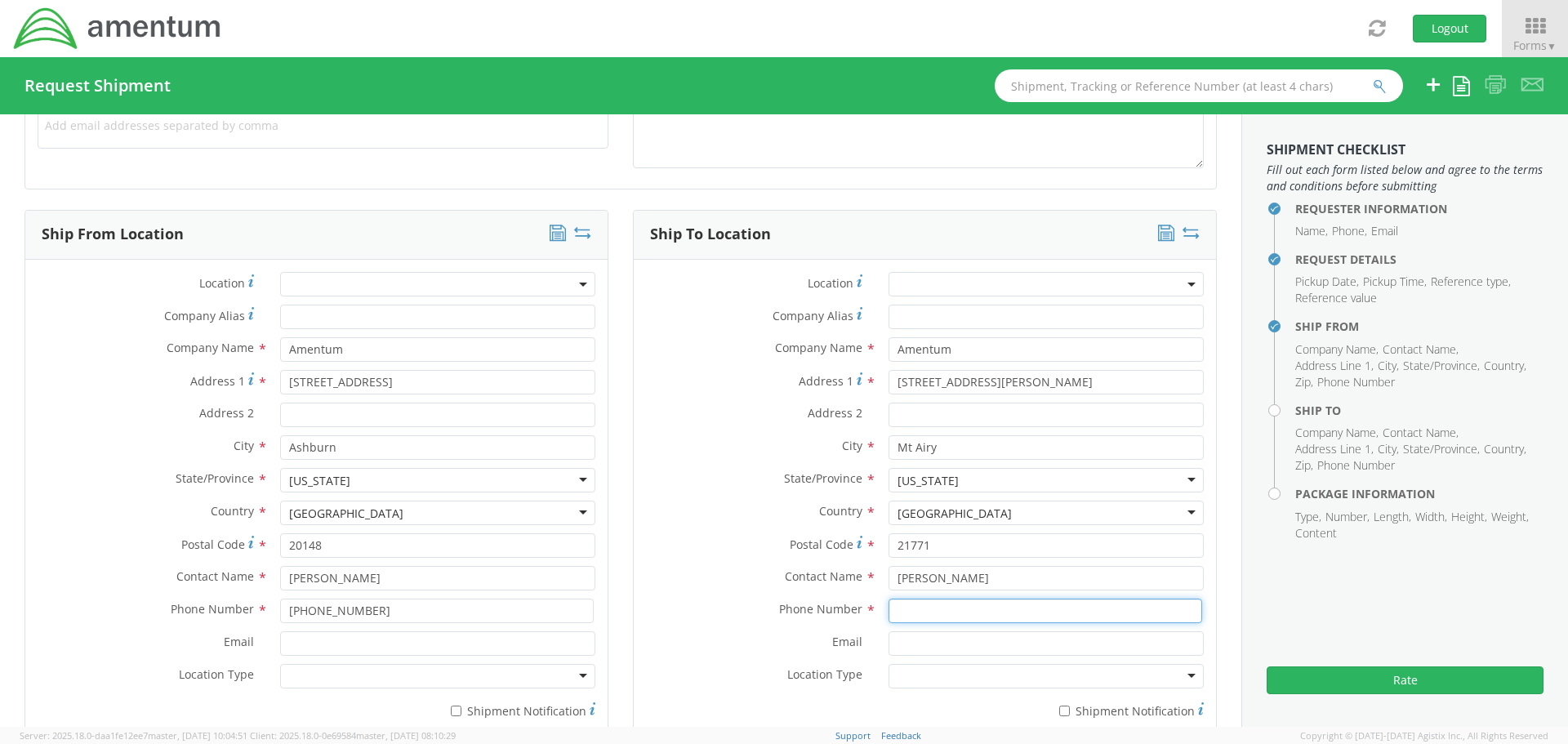
click at [906, 608] on input at bounding box center [1045, 611] width 313 height 25
click at [930, 616] on input at bounding box center [1045, 611] width 313 height 25
type input "[PHONE_NUMBER]"
click at [717, 577] on label "Contact Name *" at bounding box center [754, 577] width 242 height 21
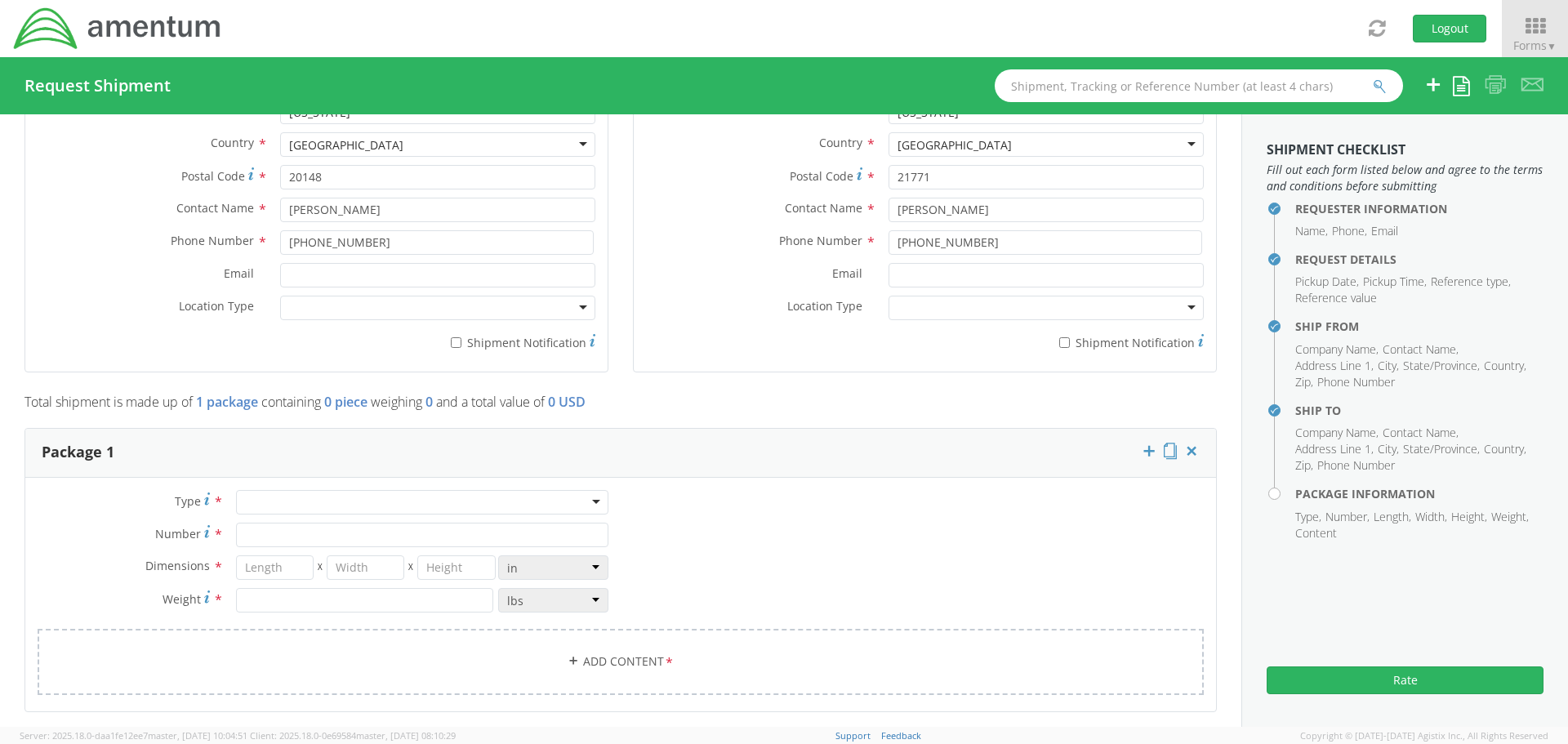
scroll to position [1225, 0]
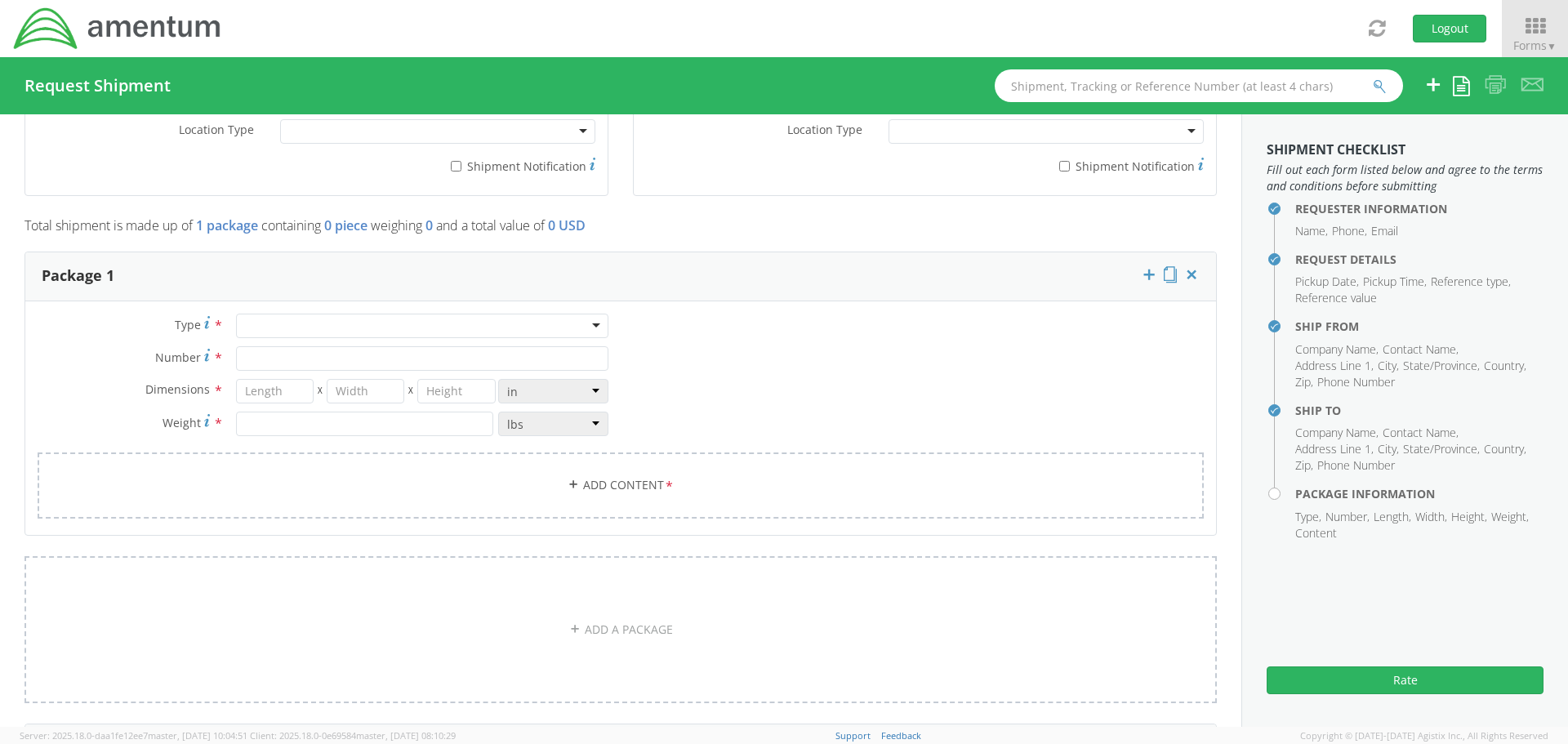
click at [366, 335] on div at bounding box center [422, 326] width 372 height 25
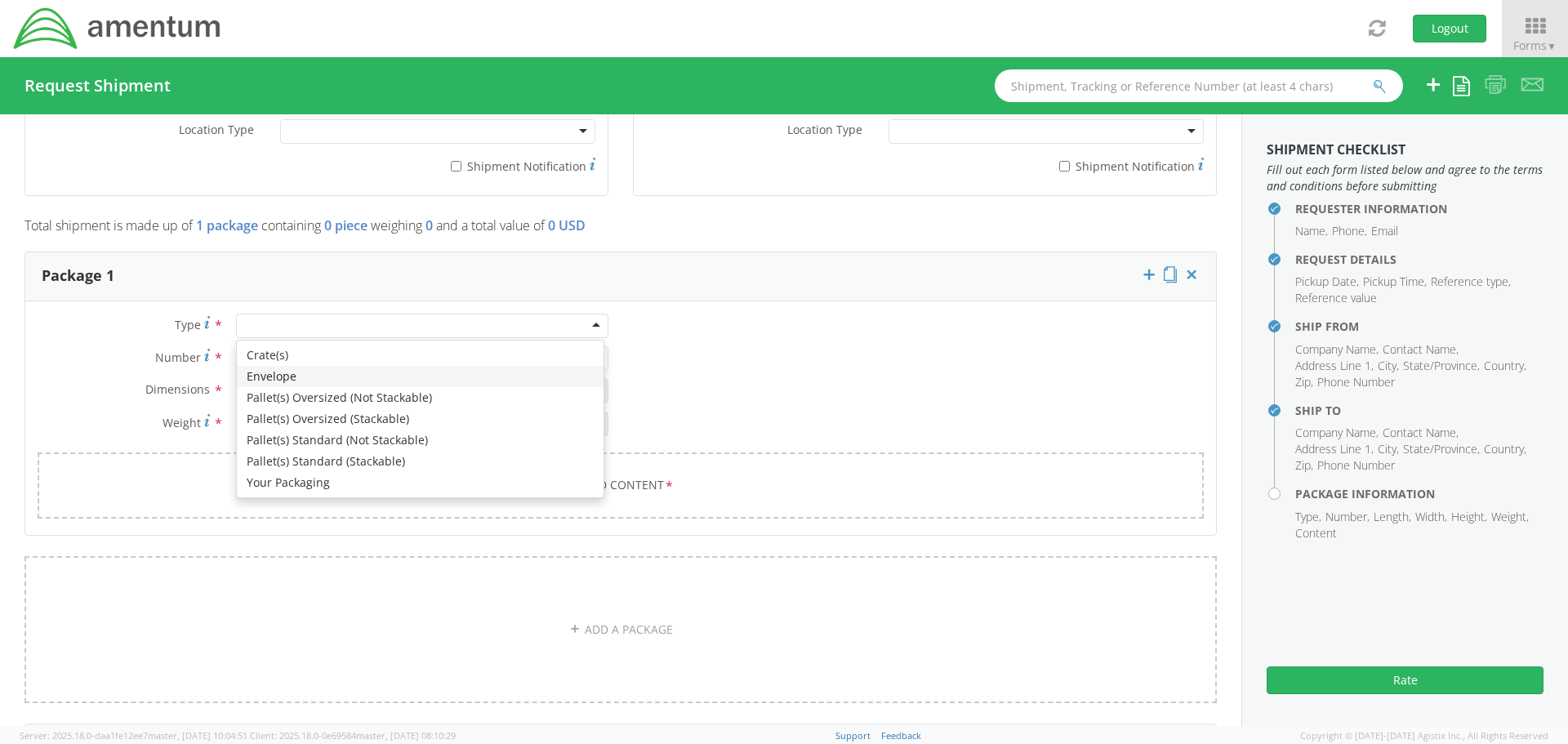
type input "1"
type input "9.5"
type input "12.5"
type input "0.25"
type input "1"
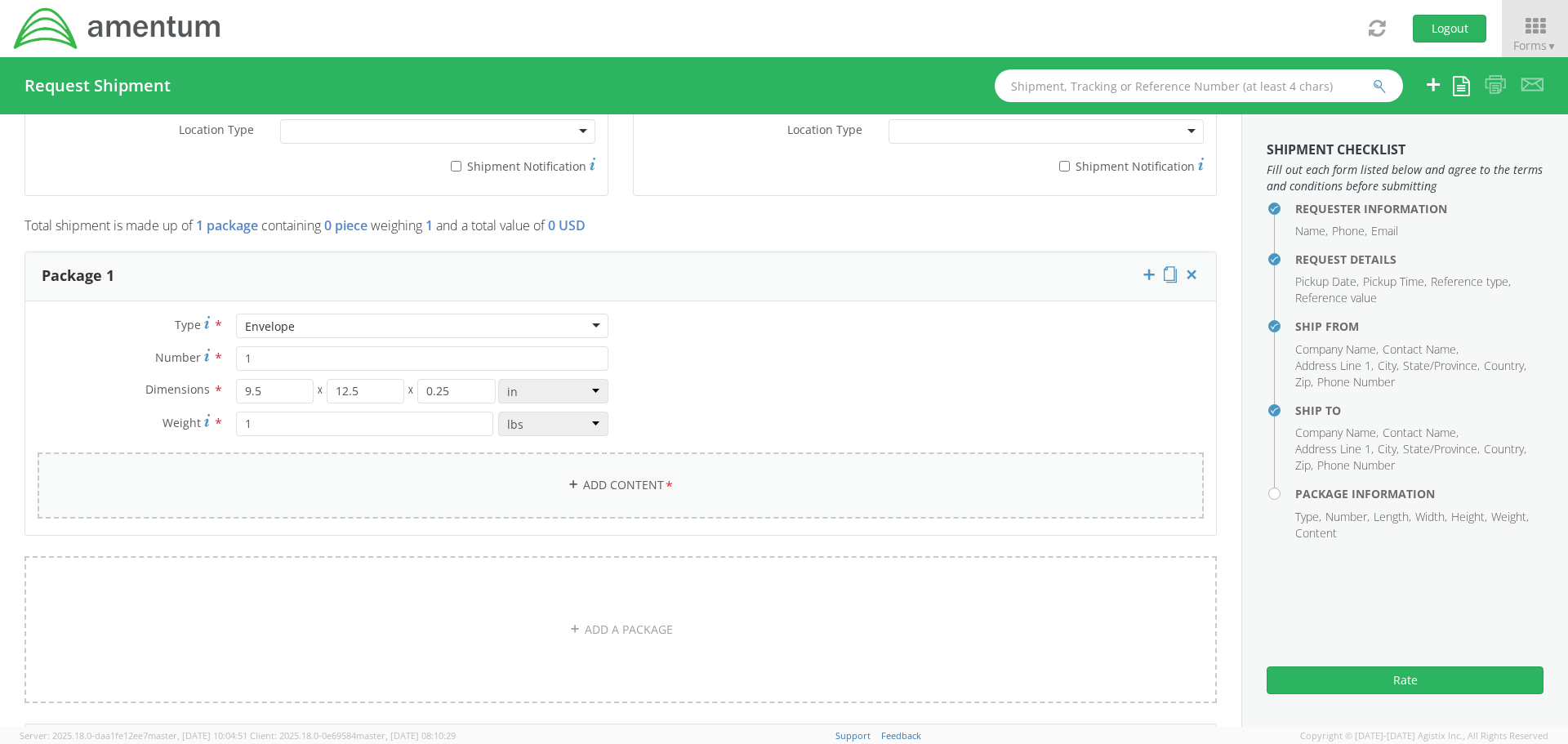
click at [644, 489] on link "Add Content *" at bounding box center [620, 485] width 1167 height 66
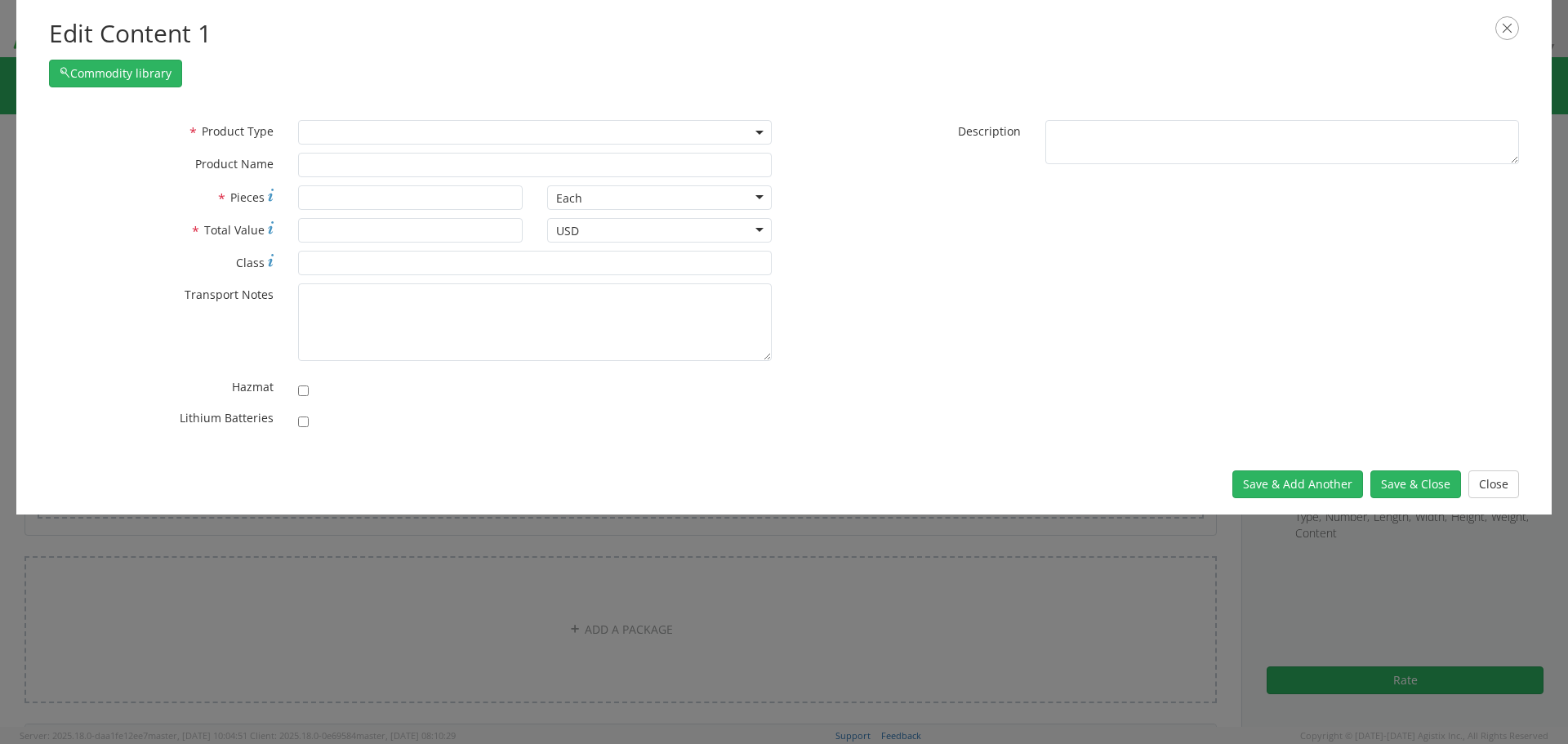
click at [397, 136] on span at bounding box center [535, 132] width 474 height 25
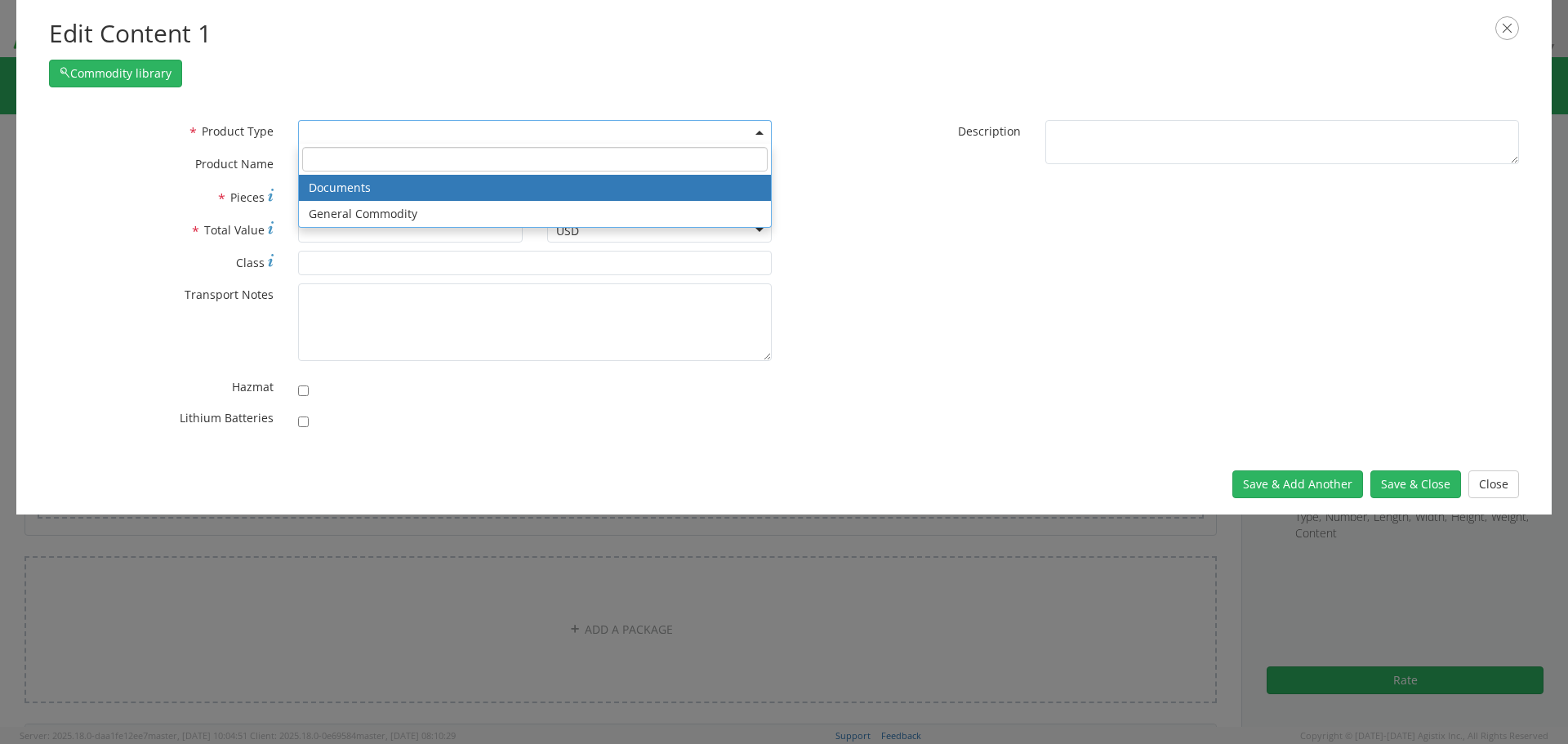
select select "DOCUMENT"
type input "Documents"
type input "1"
type textarea "Documents"
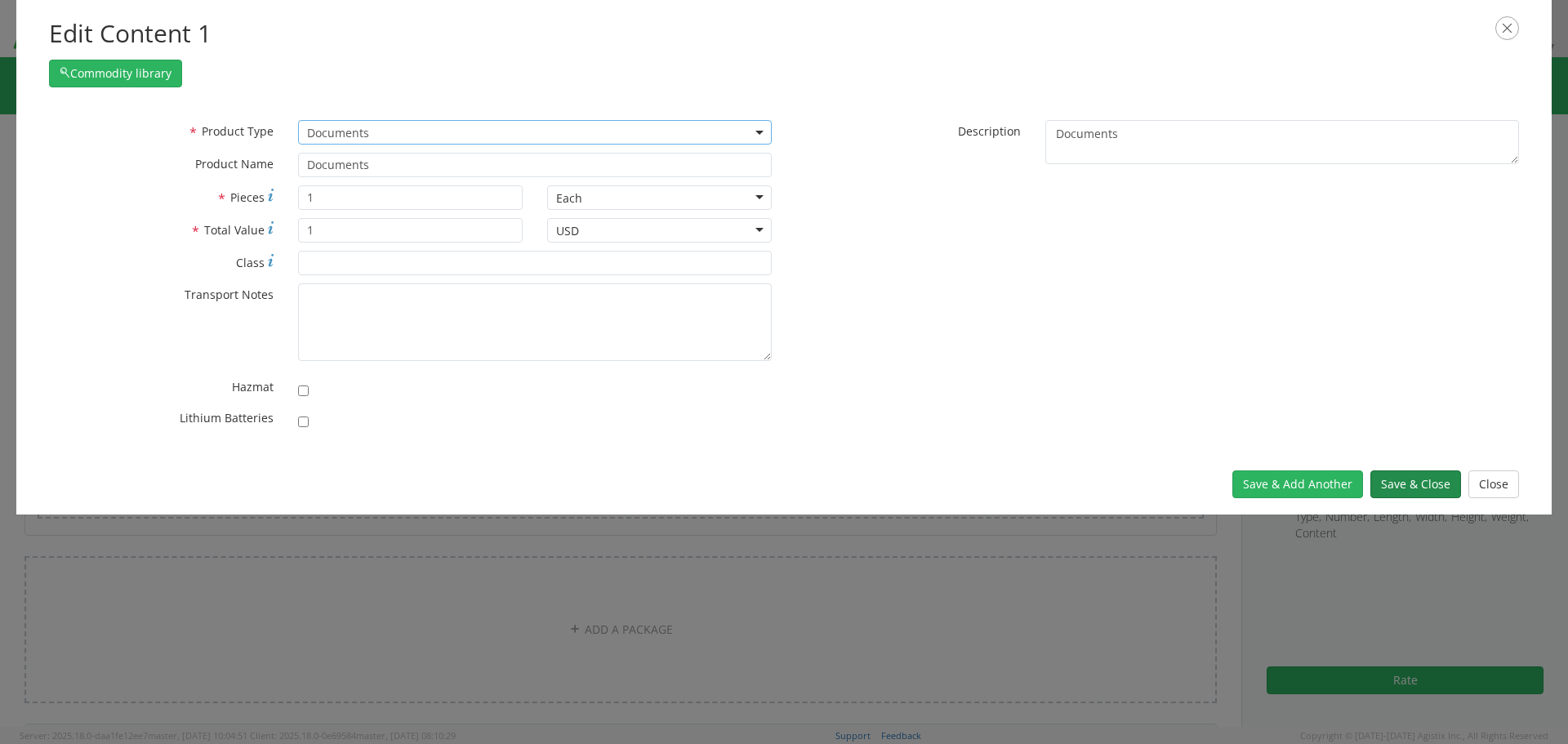
click at [1423, 488] on button "Save & Close" at bounding box center [1416, 484] width 91 height 28
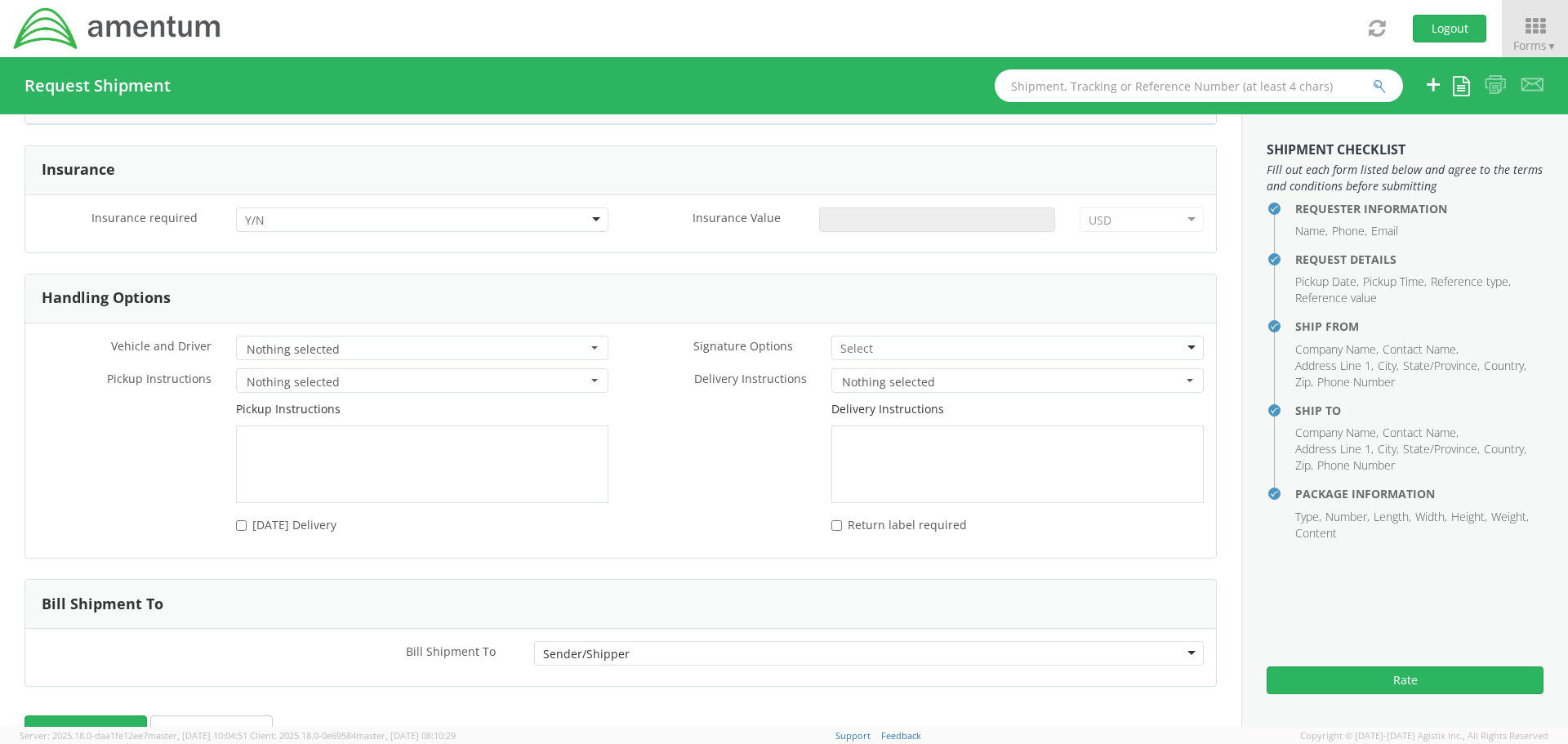
scroll to position [2017, 0]
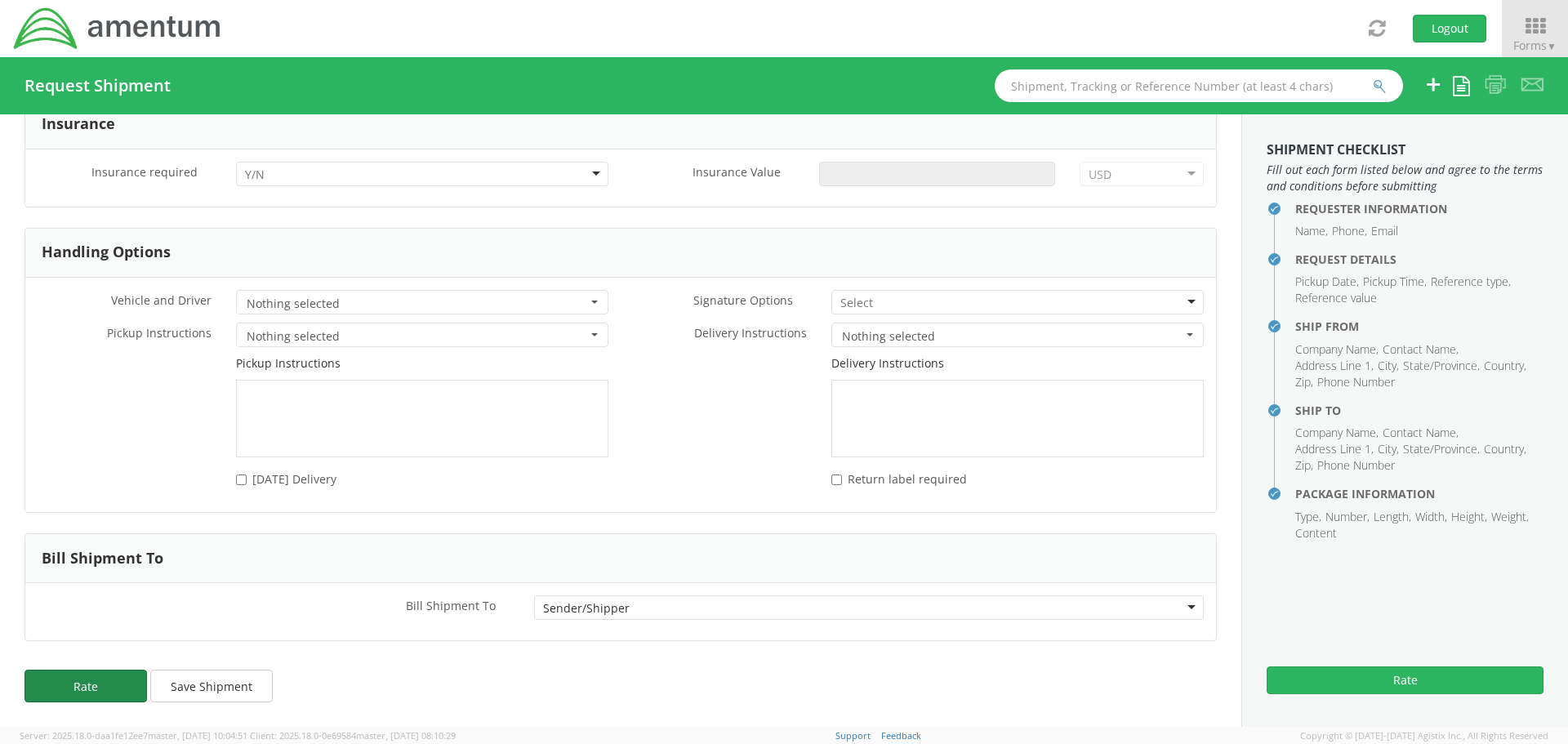
click at [101, 697] on button "Rate" at bounding box center [86, 686] width 122 height 33
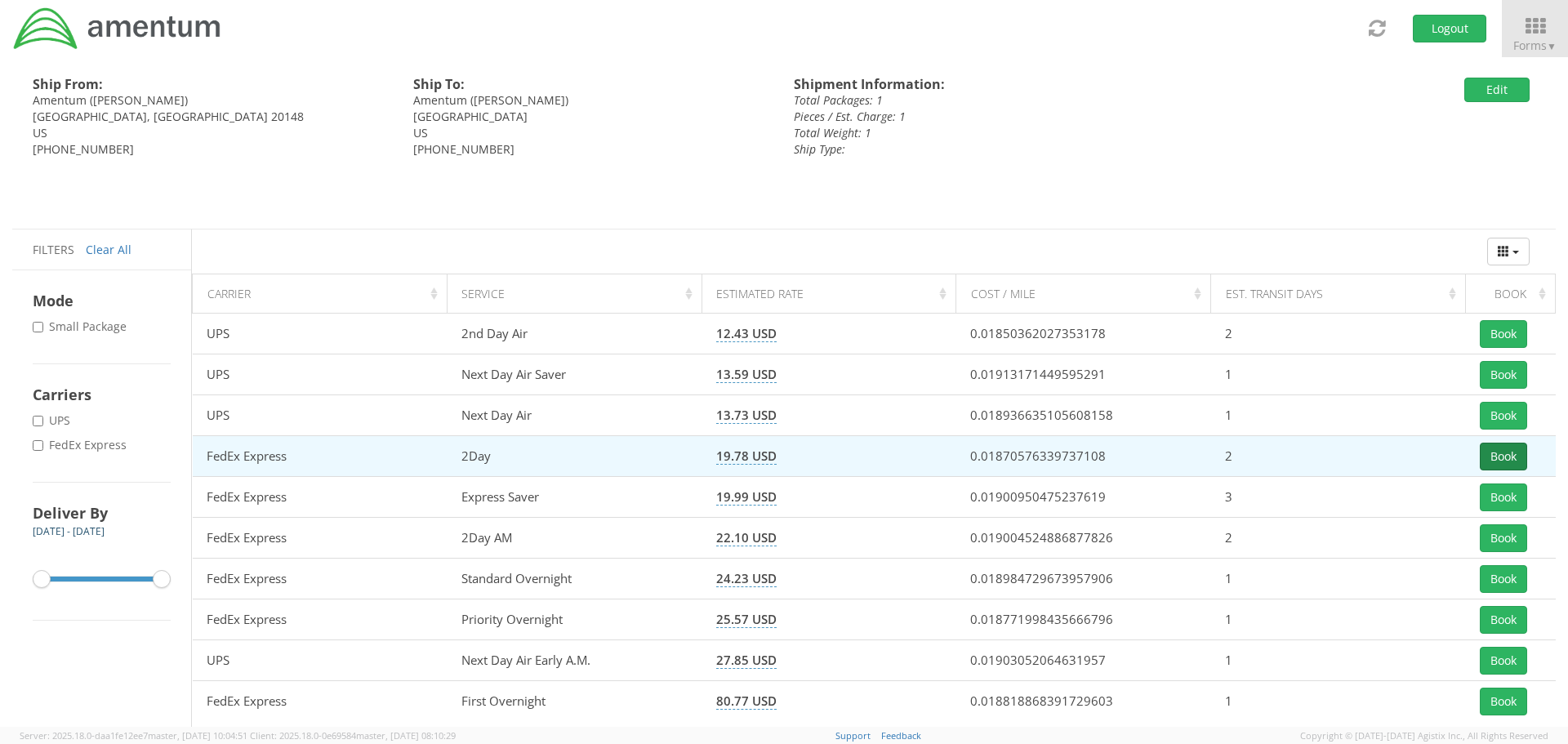
click at [1504, 453] on button "Book" at bounding box center [1503, 456] width 47 height 28
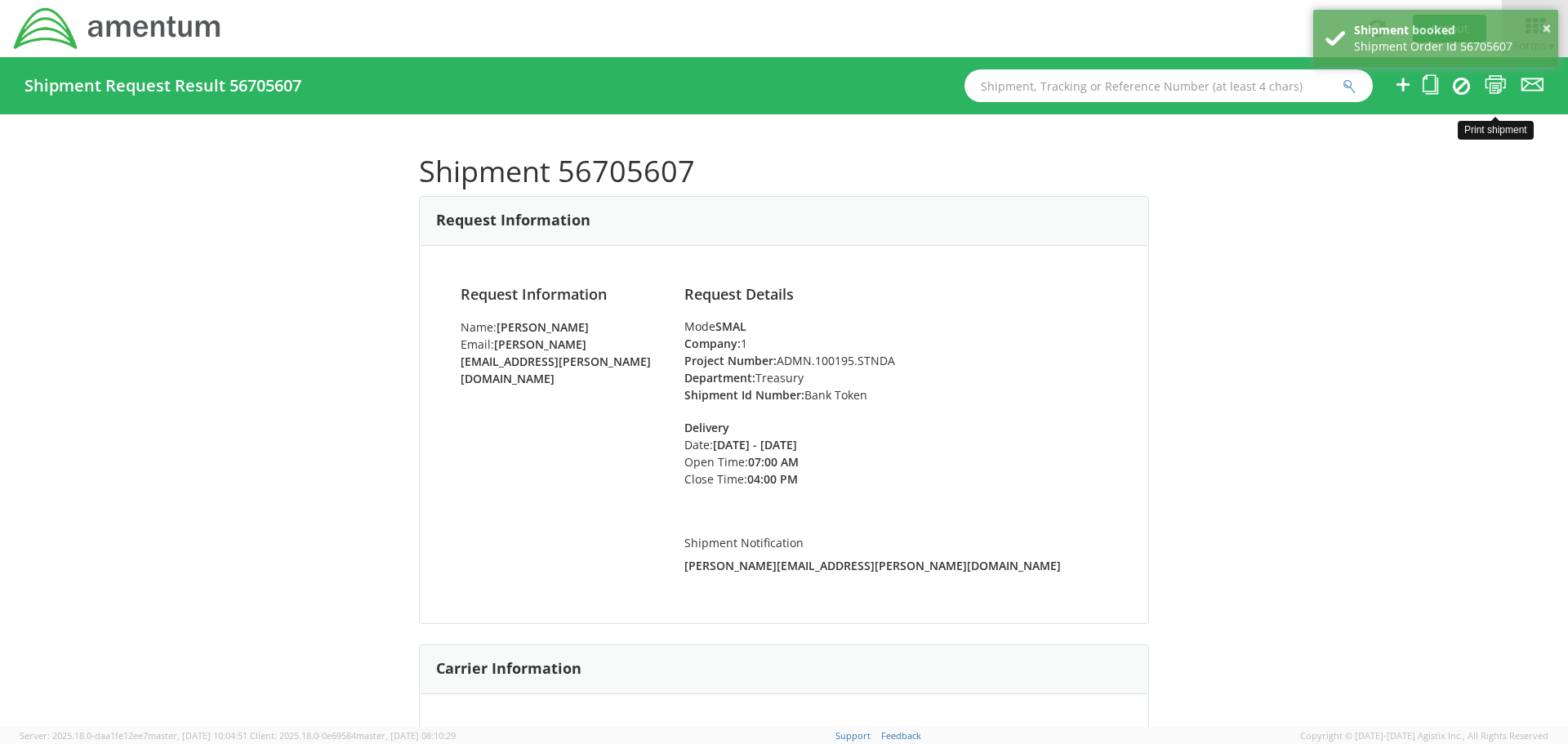
click at [1492, 86] on icon at bounding box center [1496, 84] width 22 height 21
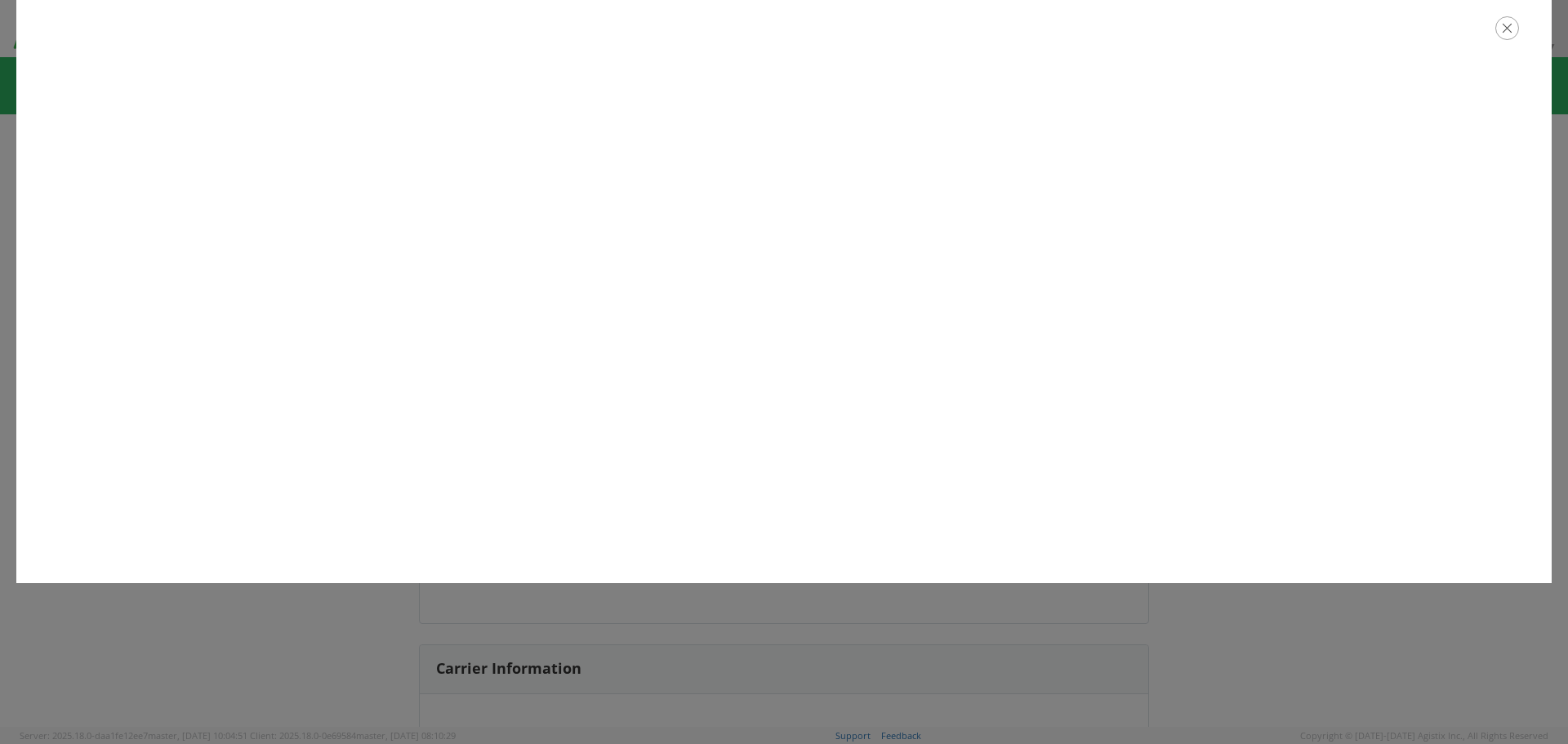
click at [1500, 26] on icon "button" at bounding box center [1508, 28] width 24 height 24
